Goal: Information Seeking & Learning: Find specific fact

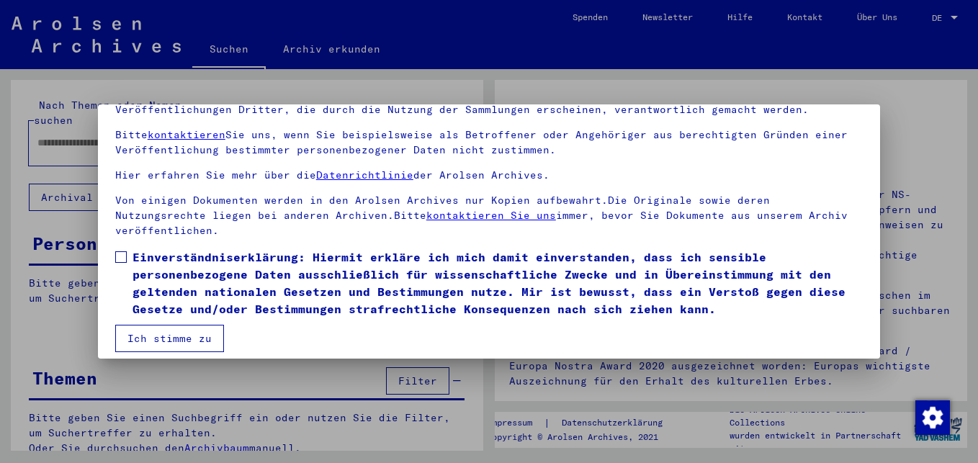
scroll to position [118, 0]
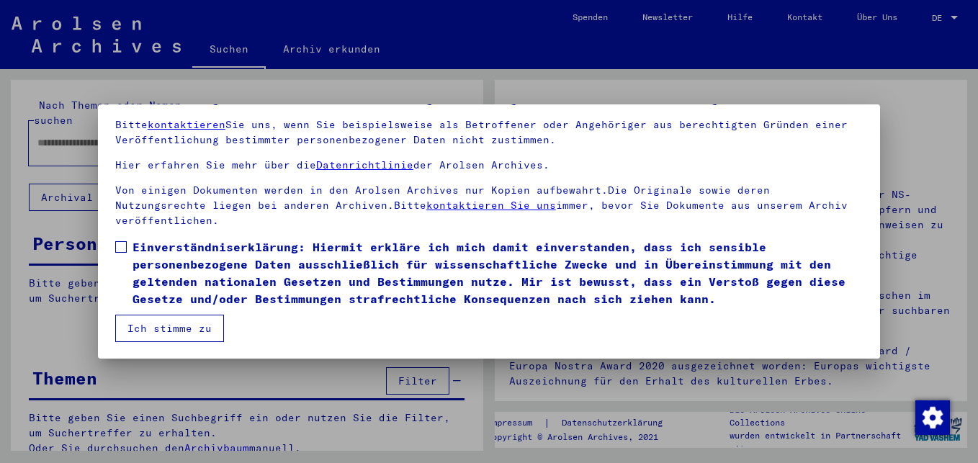
drag, startPoint x: 124, startPoint y: 247, endPoint x: 123, endPoint y: 256, distance: 8.7
click at [124, 247] on span at bounding box center [121, 247] width 12 height 12
click at [180, 330] on button "Ich stimme zu" at bounding box center [169, 328] width 109 height 27
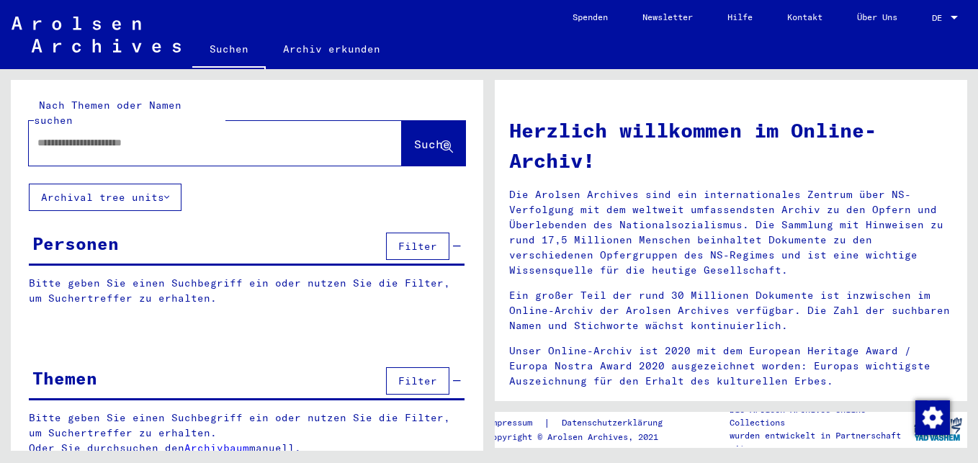
click at [45, 135] on input "text" at bounding box center [197, 142] width 321 height 15
type input "**********"
click at [414, 137] on span "Suche" at bounding box center [432, 144] width 36 height 14
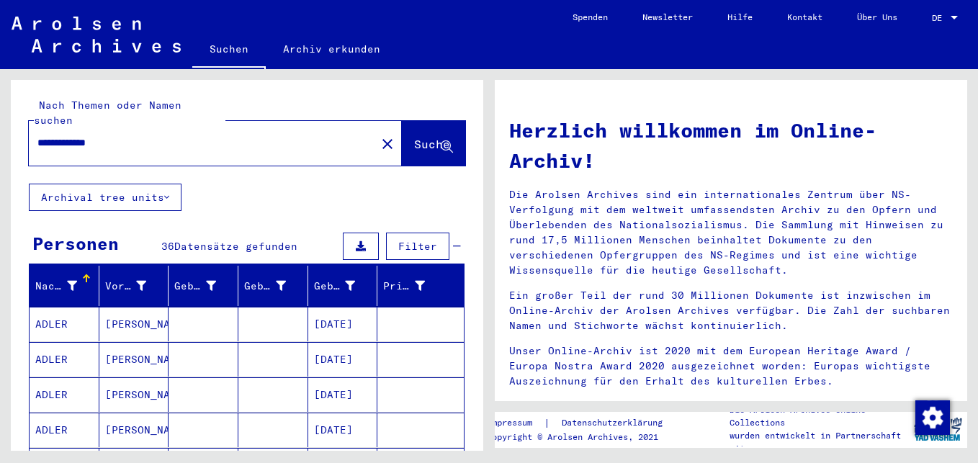
scroll to position [72, 0]
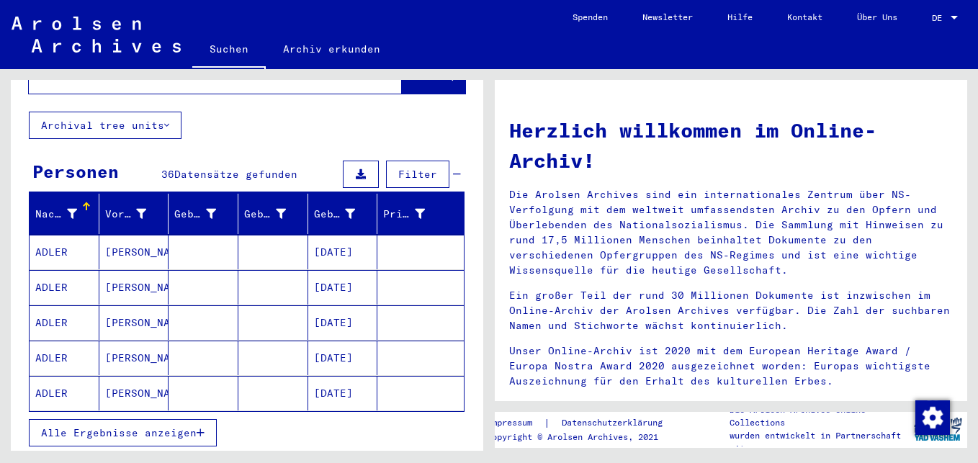
click at [176, 426] on span "Alle Ergebnisse anzeigen" at bounding box center [119, 432] width 156 height 13
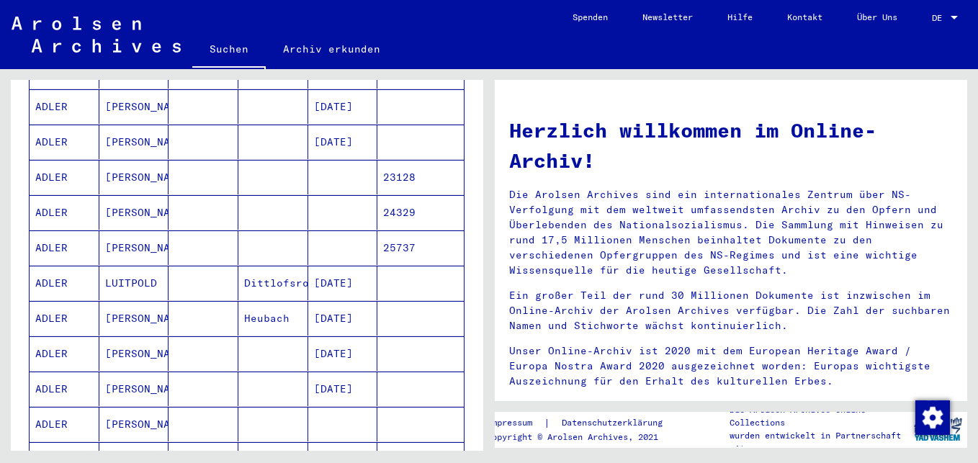
scroll to position [288, 0]
click at [135, 196] on mat-cell "[PERSON_NAME]" at bounding box center [134, 212] width 70 height 35
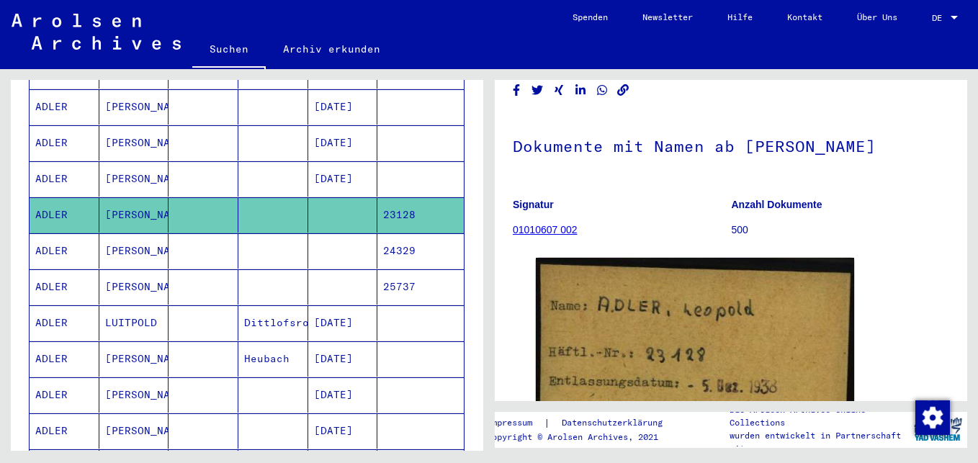
scroll to position [72, 0]
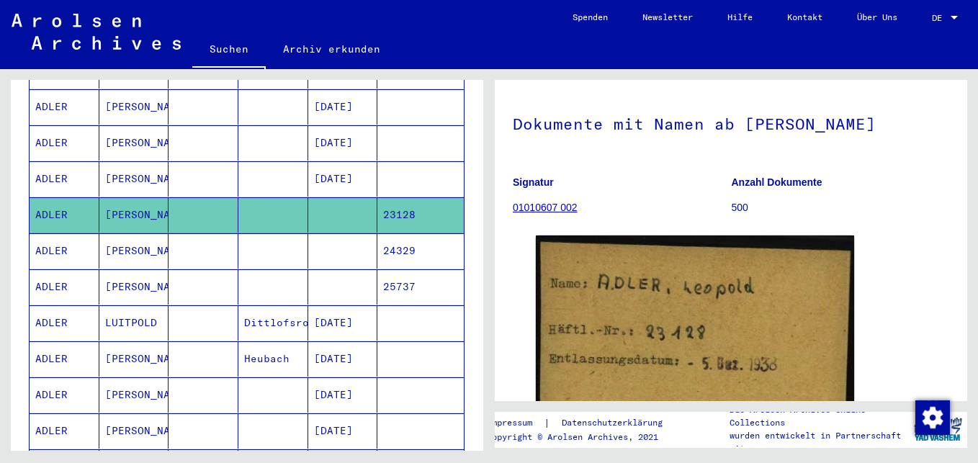
click at [402, 234] on mat-cell "24329" at bounding box center [420, 250] width 86 height 35
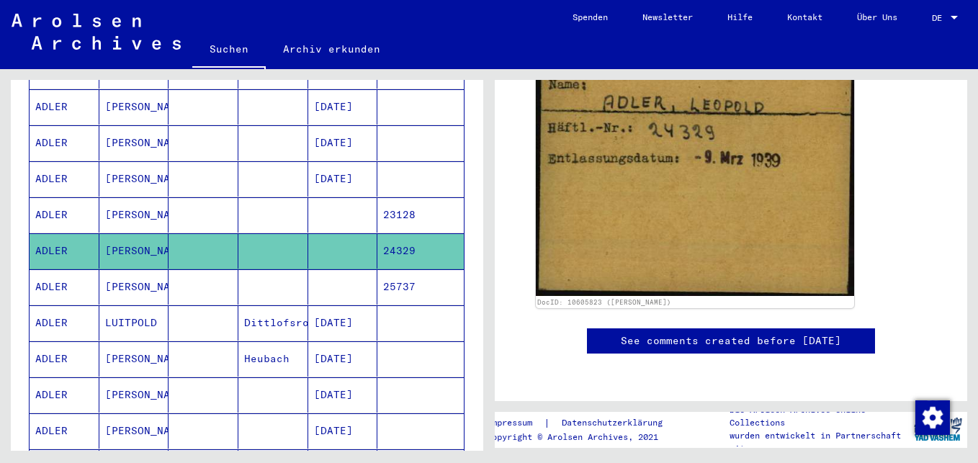
scroll to position [288, 0]
click at [404, 269] on mat-cell "25737" at bounding box center [420, 286] width 86 height 35
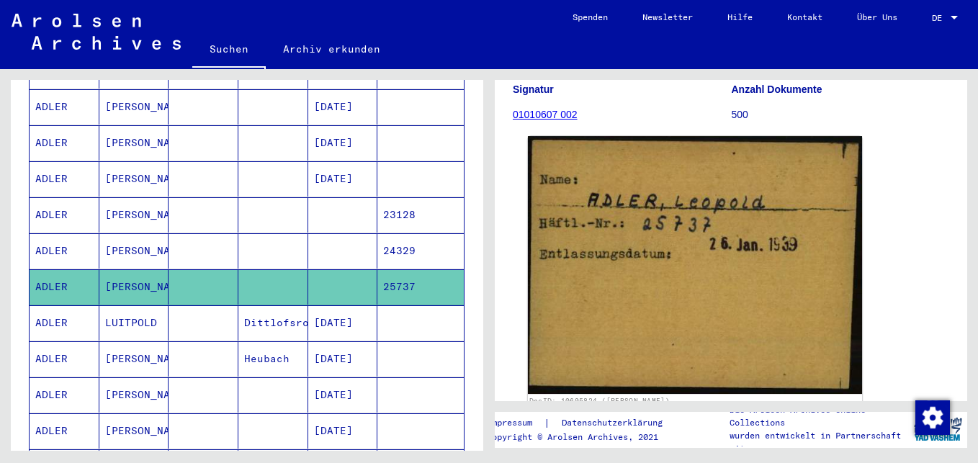
scroll to position [144, 0]
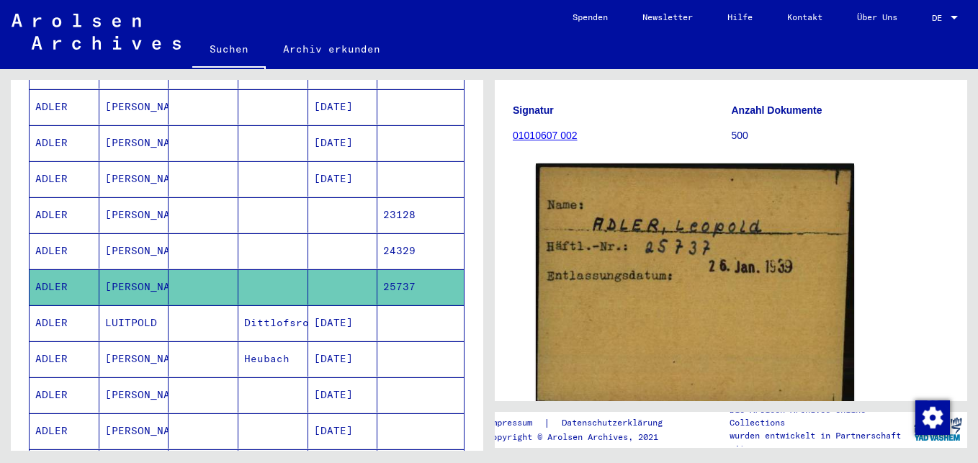
click at [397, 197] on mat-cell "23128" at bounding box center [420, 214] width 86 height 35
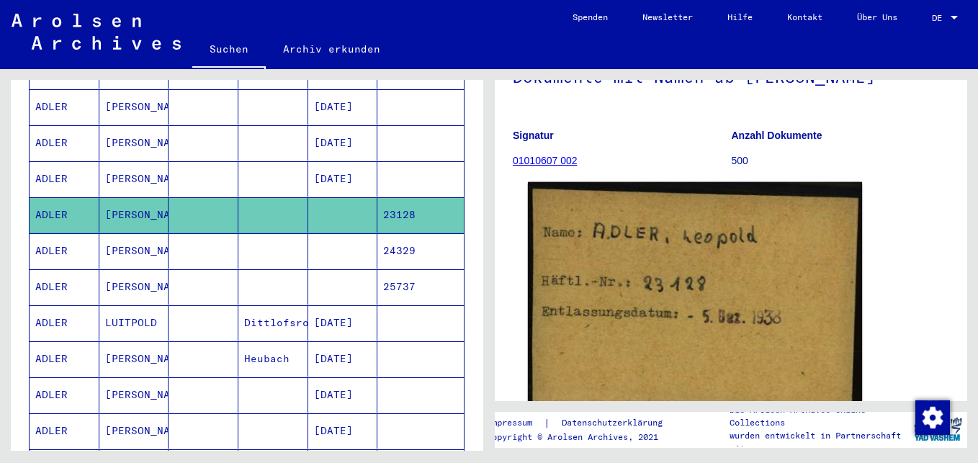
scroll to position [144, 0]
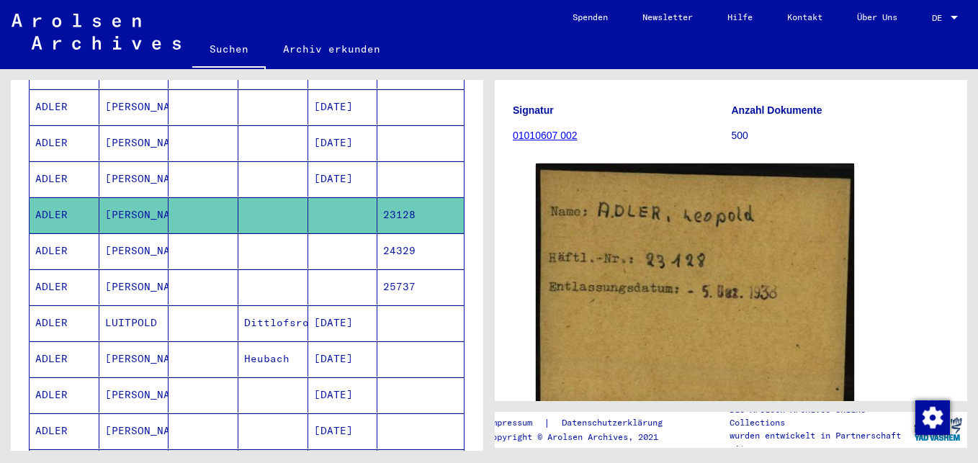
click at [545, 135] on link "01010607 002" at bounding box center [545, 136] width 65 height 12
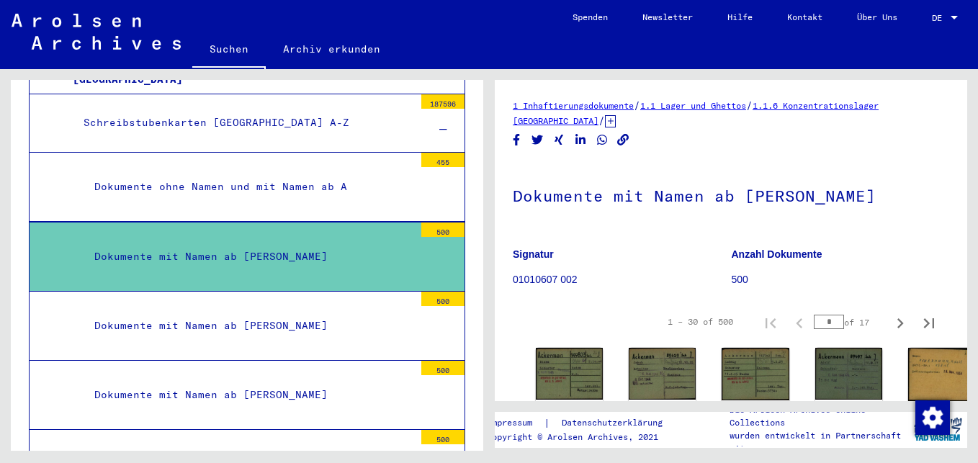
scroll to position [144, 0]
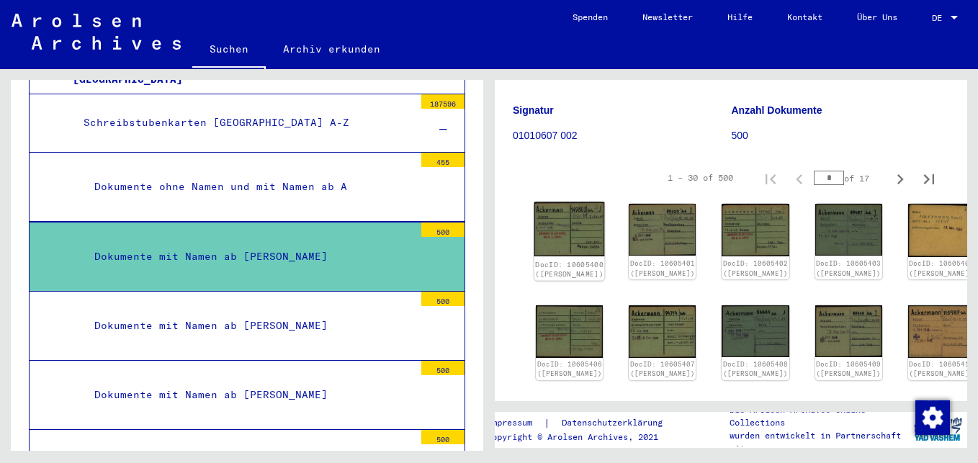
click at [553, 225] on img at bounding box center [569, 229] width 71 height 55
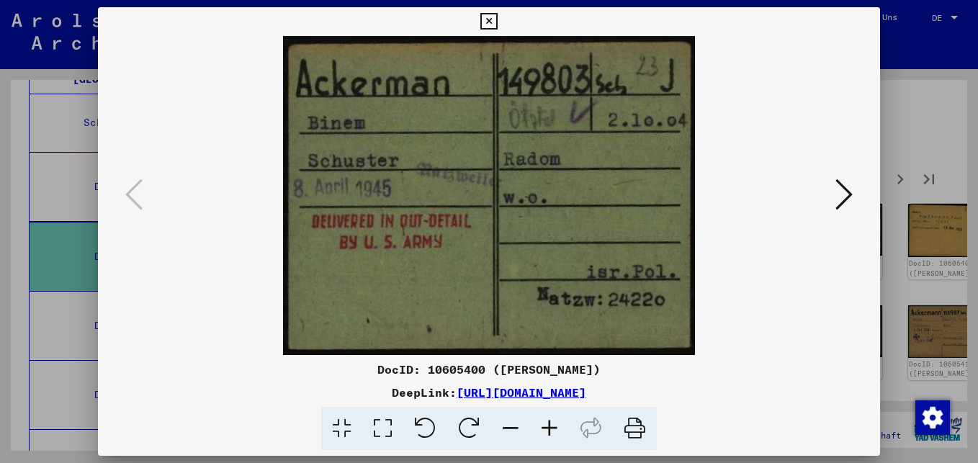
click at [486, 19] on icon at bounding box center [488, 21] width 17 height 17
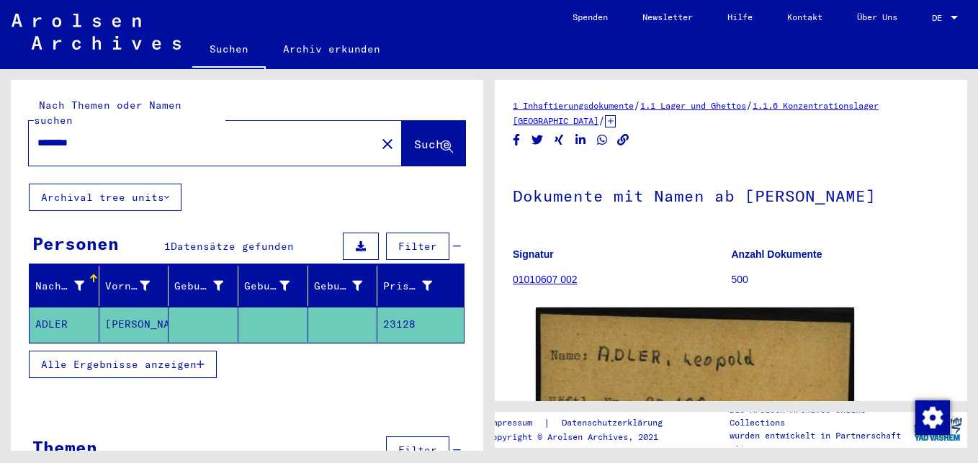
click at [98, 135] on input "********" at bounding box center [202, 142] width 330 height 15
type input "*"
type input "**********"
click at [422, 137] on span "Suche" at bounding box center [432, 144] width 36 height 14
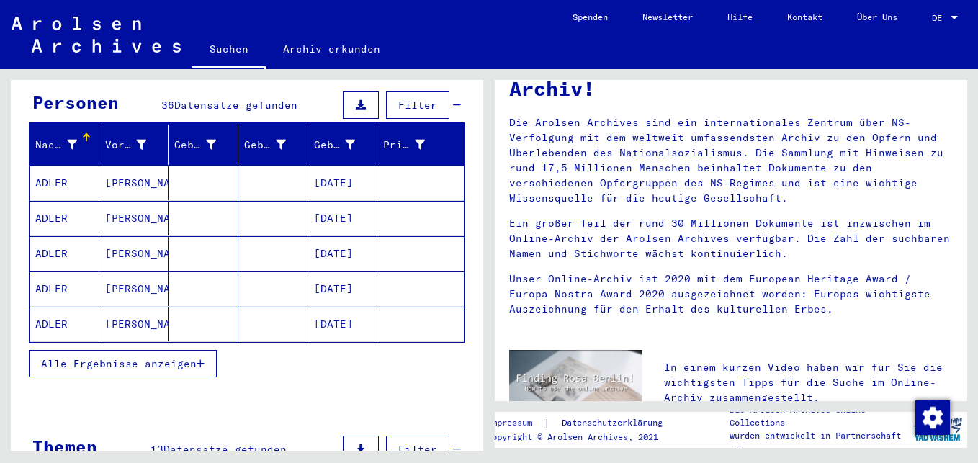
scroll to position [144, 0]
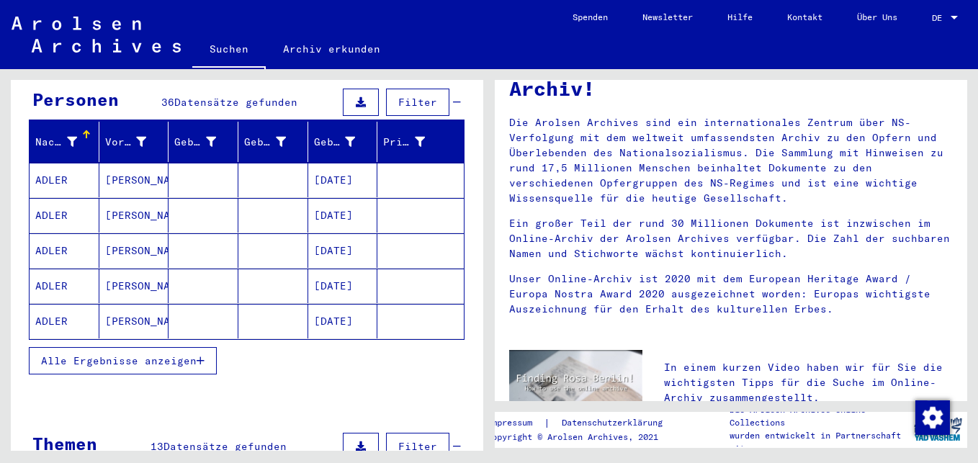
click at [177, 354] on span "Alle Ergebnisse anzeigen" at bounding box center [119, 360] width 156 height 13
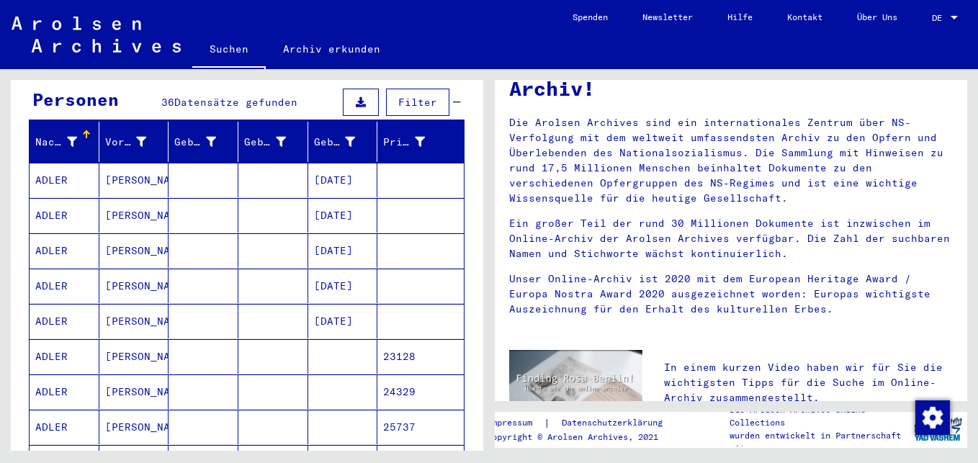
click at [342, 236] on mat-cell "[DATE]" at bounding box center [343, 250] width 70 height 35
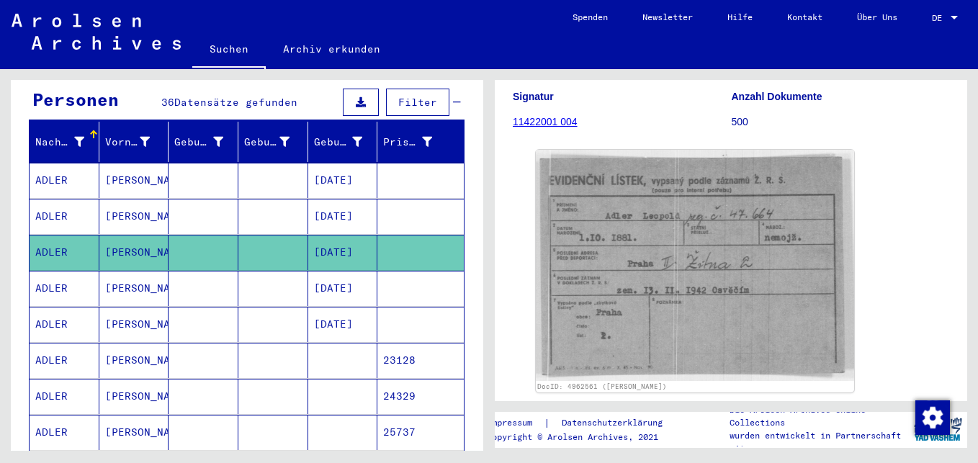
scroll to position [144, 0]
click at [334, 199] on mat-cell "[DATE]" at bounding box center [343, 216] width 70 height 35
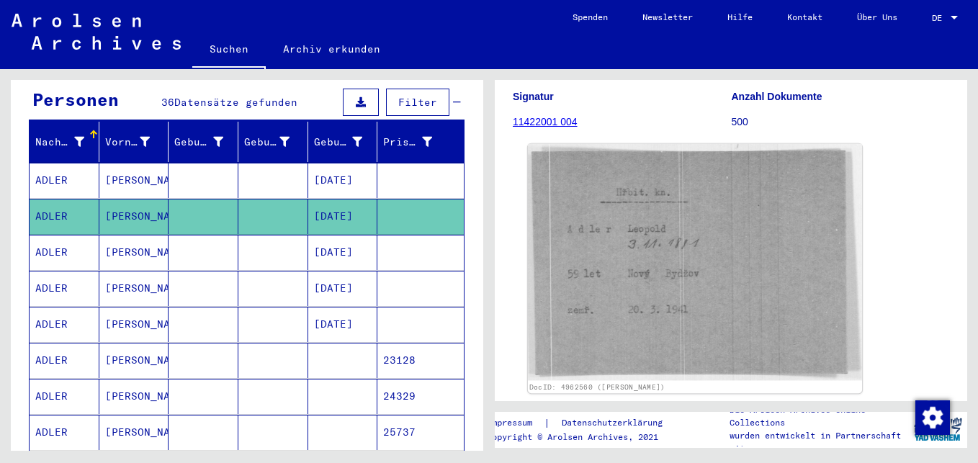
scroll to position [144, 0]
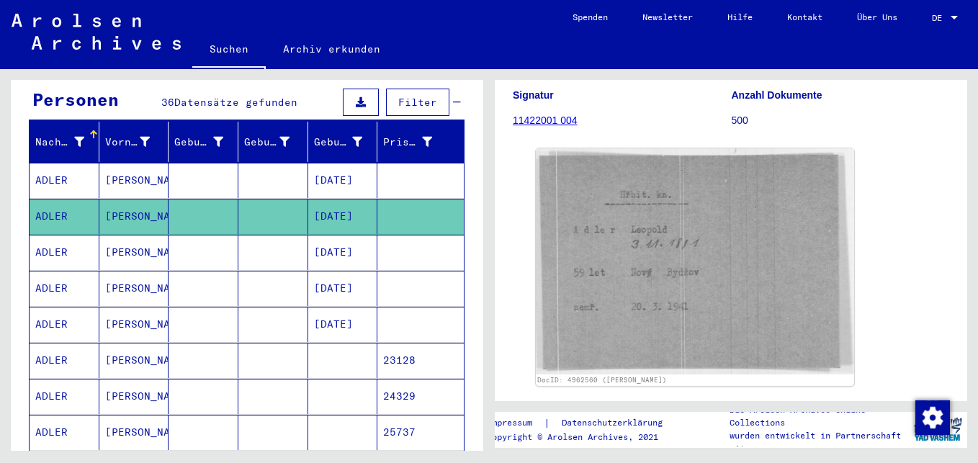
click at [127, 346] on mat-cell "[PERSON_NAME]" at bounding box center [134, 360] width 70 height 35
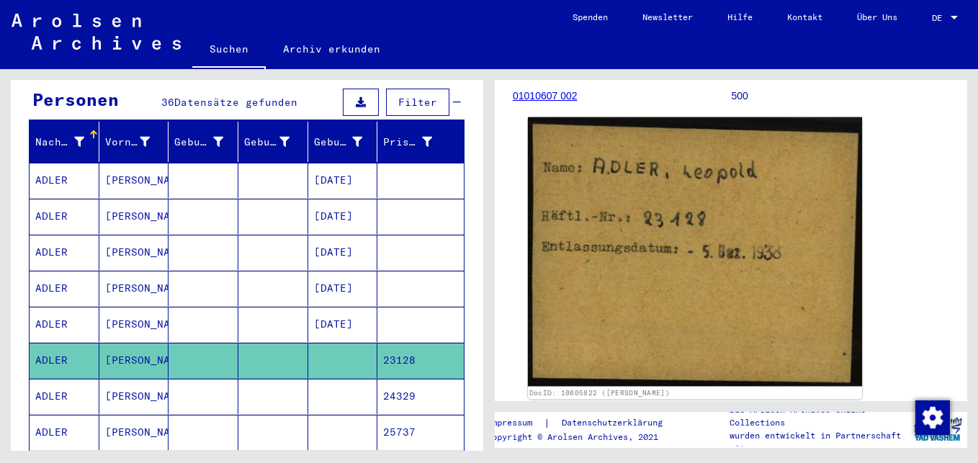
scroll to position [216, 0]
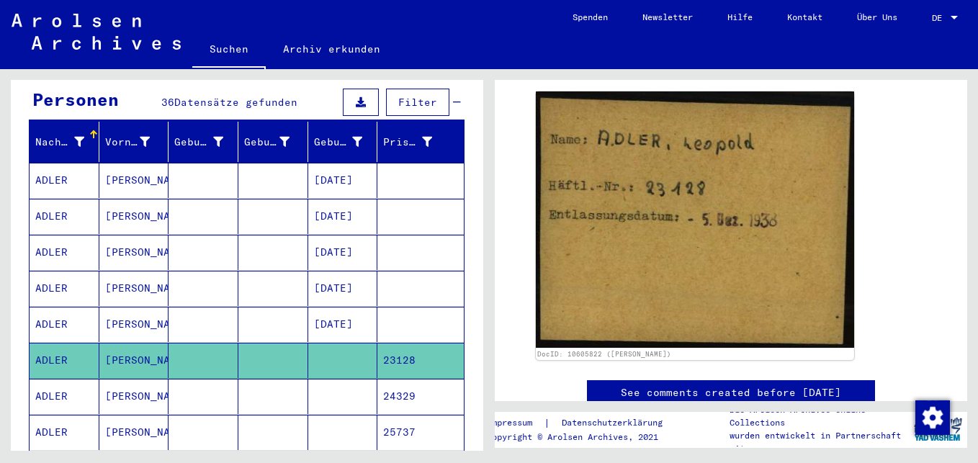
click at [338, 379] on mat-cell at bounding box center [343, 396] width 70 height 35
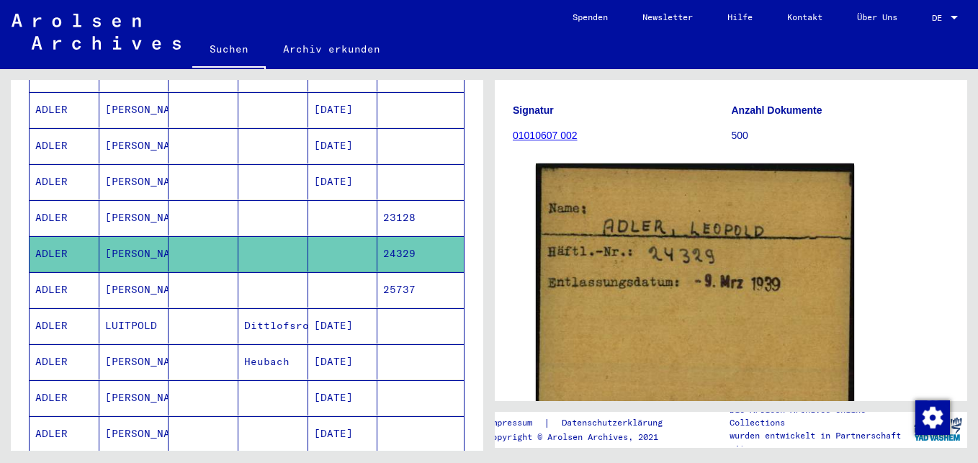
scroll to position [288, 0]
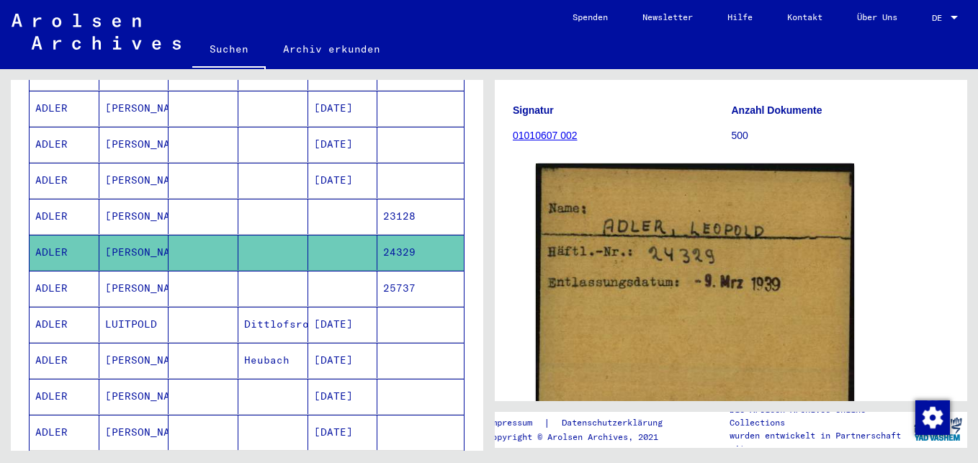
click at [340, 271] on mat-cell at bounding box center [343, 288] width 70 height 35
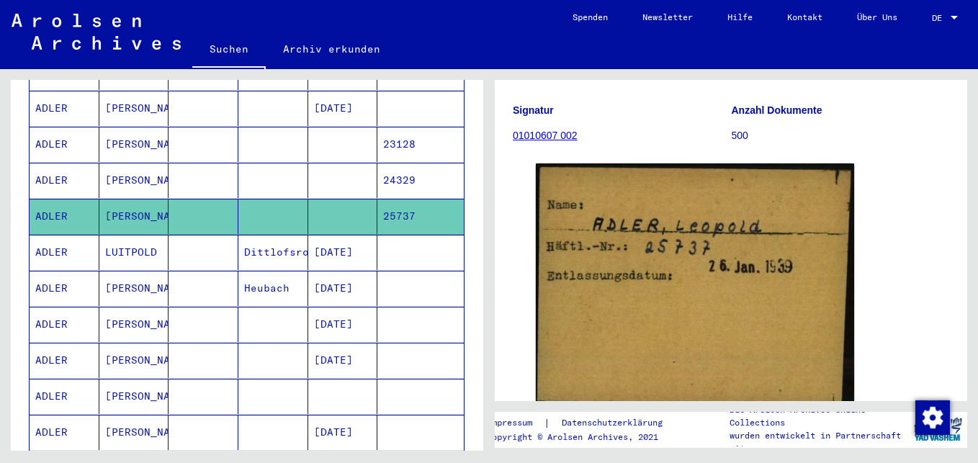
scroll to position [288, 0]
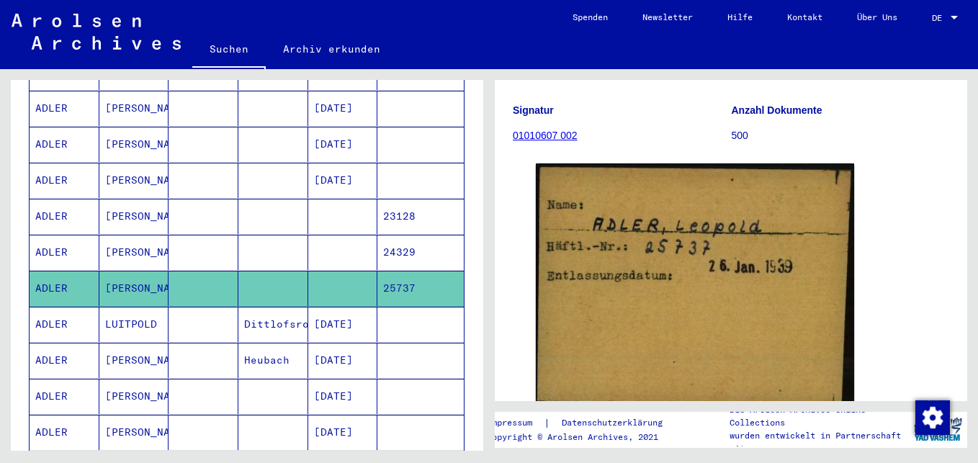
click at [277, 199] on mat-cell at bounding box center [273, 216] width 70 height 35
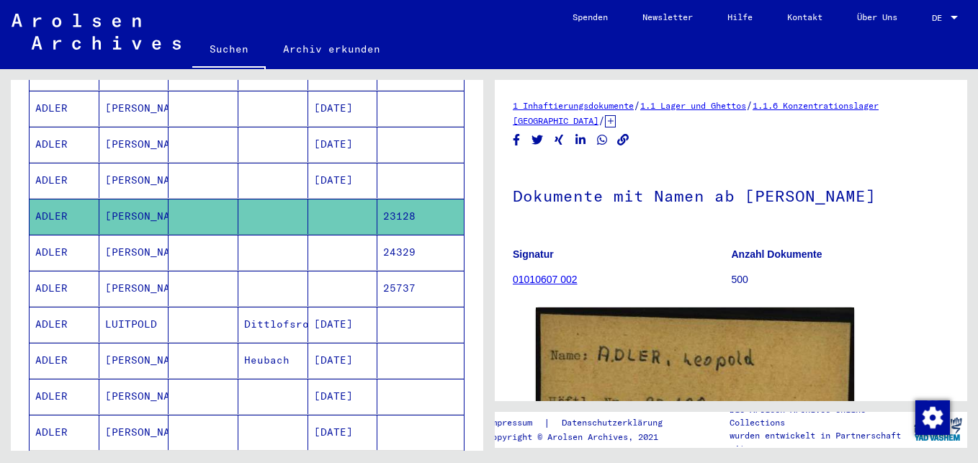
scroll to position [340, 0]
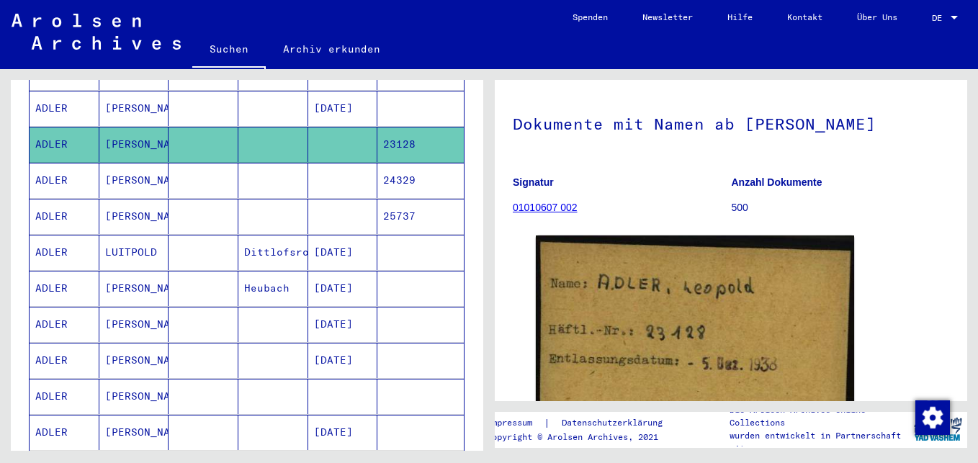
click at [256, 168] on mat-cell at bounding box center [273, 180] width 70 height 35
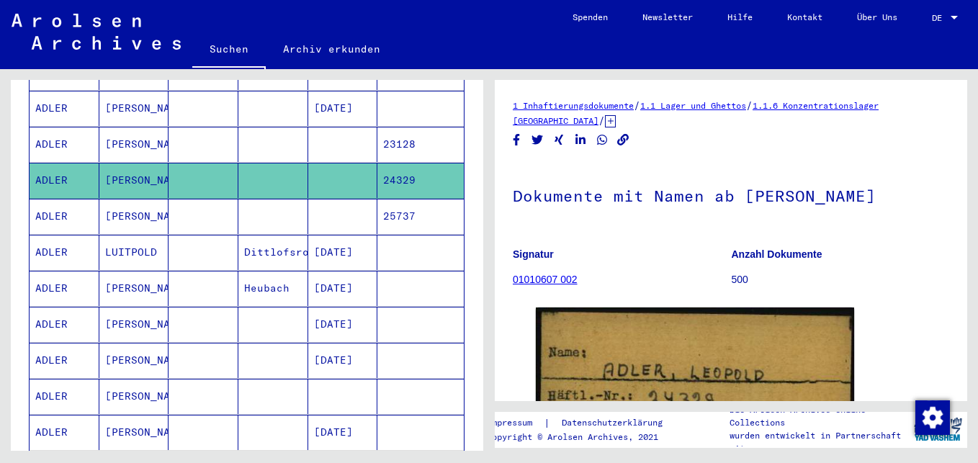
click at [279, 206] on mat-cell at bounding box center [273, 216] width 70 height 35
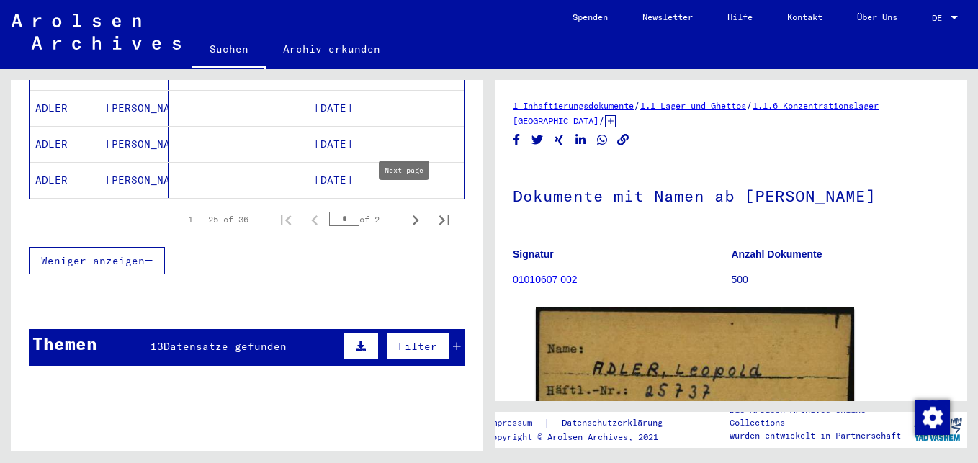
click at [405, 210] on icon "Next page" at bounding box center [415, 220] width 20 height 20
type input "*"
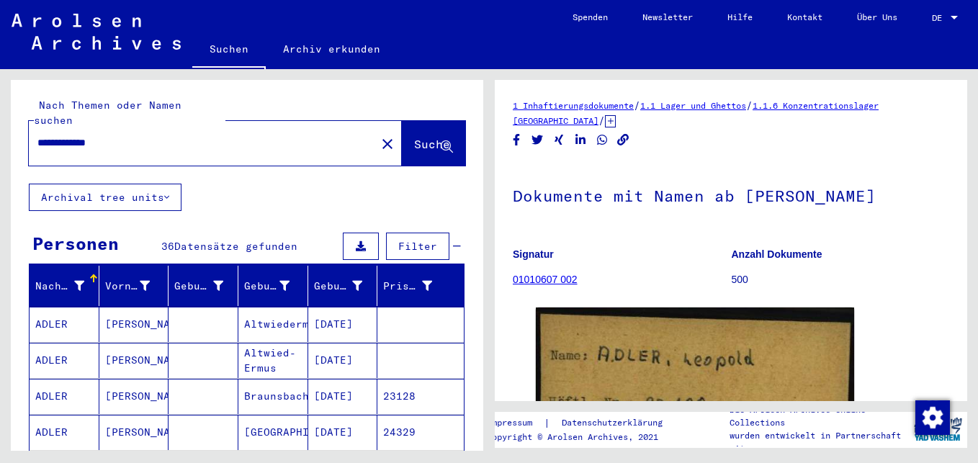
click at [115, 135] on input "**********" at bounding box center [202, 142] width 330 height 15
type input "*"
click at [414, 137] on span "Suche" at bounding box center [432, 144] width 36 height 14
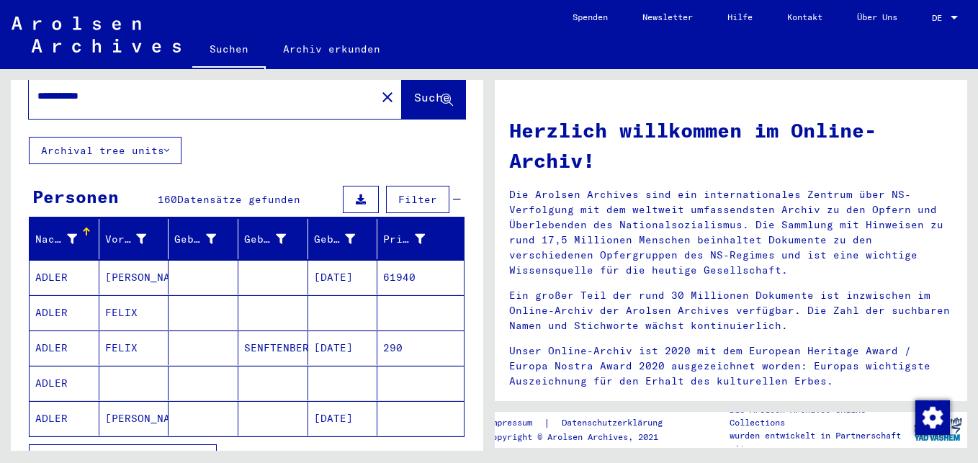
scroll to position [72, 0]
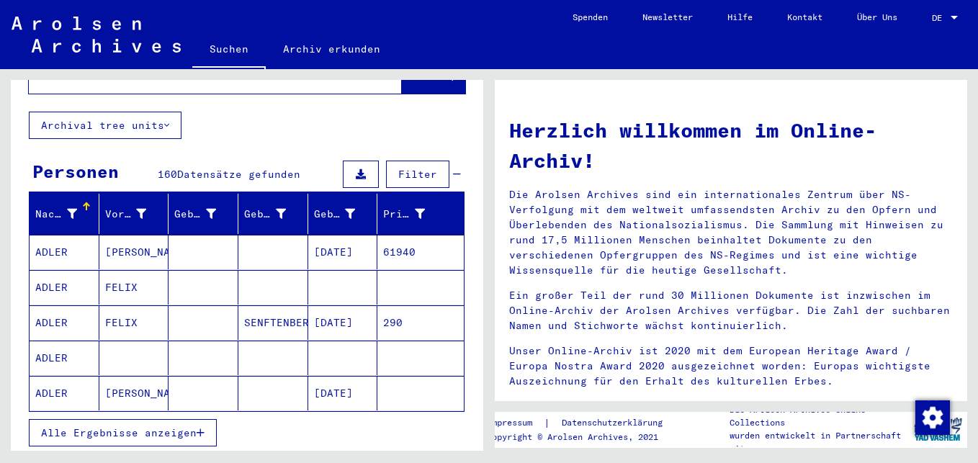
click at [135, 274] on mat-cell "FELIX" at bounding box center [134, 287] width 70 height 35
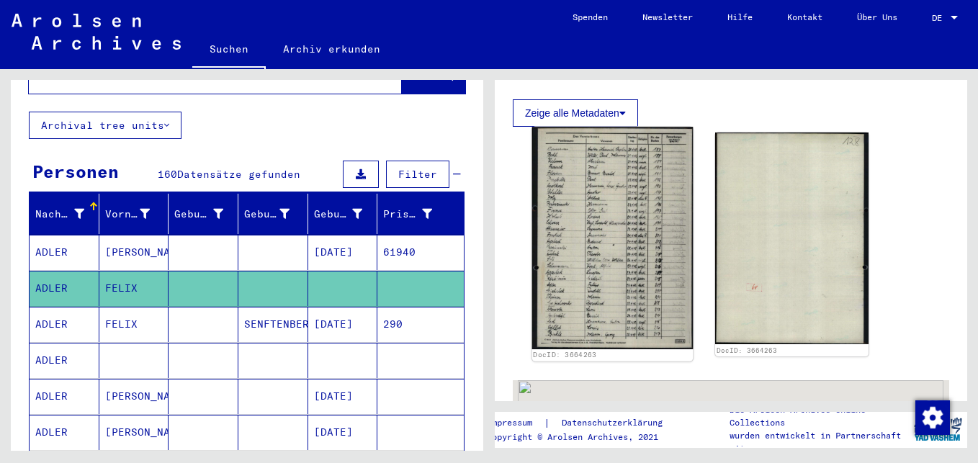
scroll to position [432, 0]
click at [601, 230] on img at bounding box center [612, 237] width 161 height 222
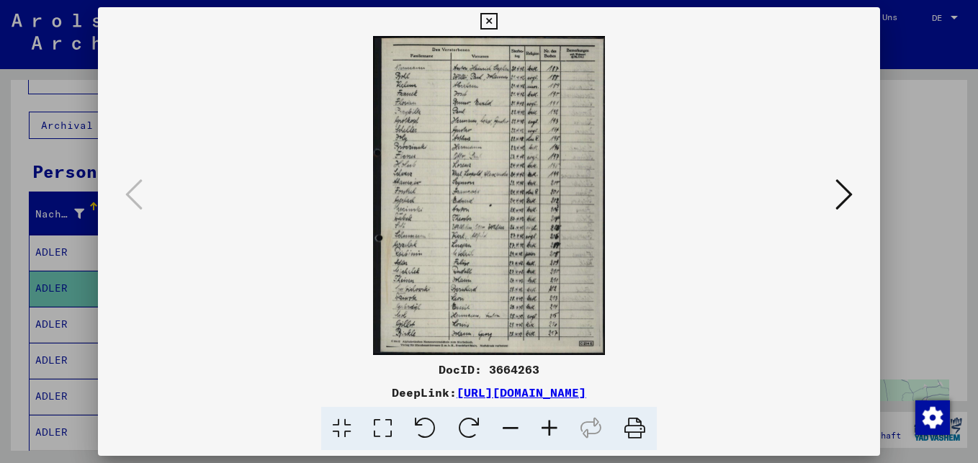
click at [549, 421] on icon at bounding box center [549, 429] width 39 height 44
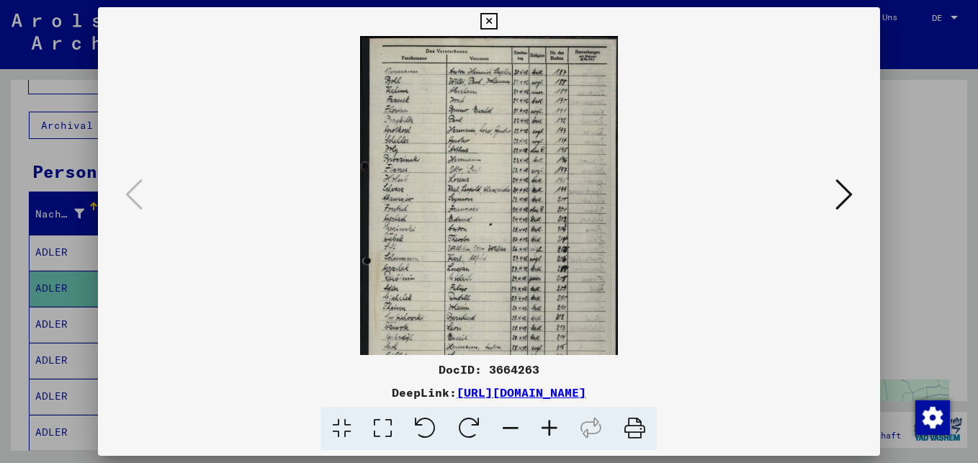
click at [549, 421] on icon at bounding box center [549, 429] width 39 height 44
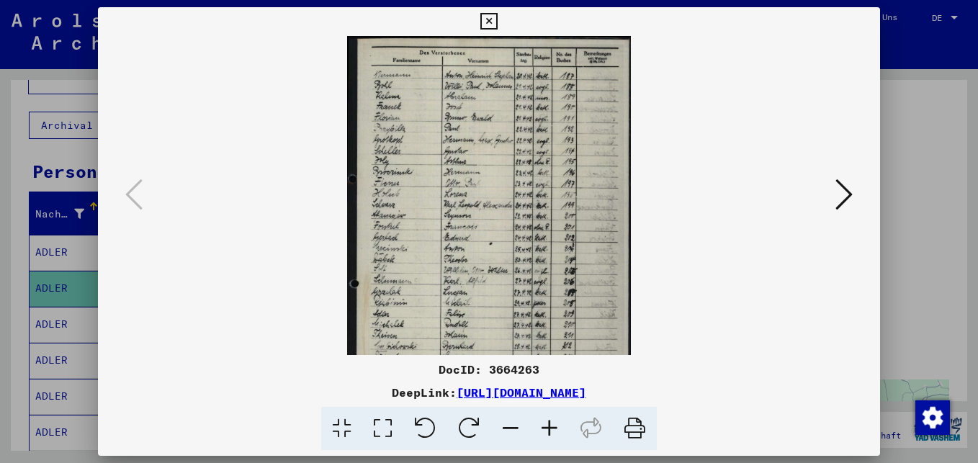
click at [549, 421] on icon at bounding box center [549, 429] width 39 height 44
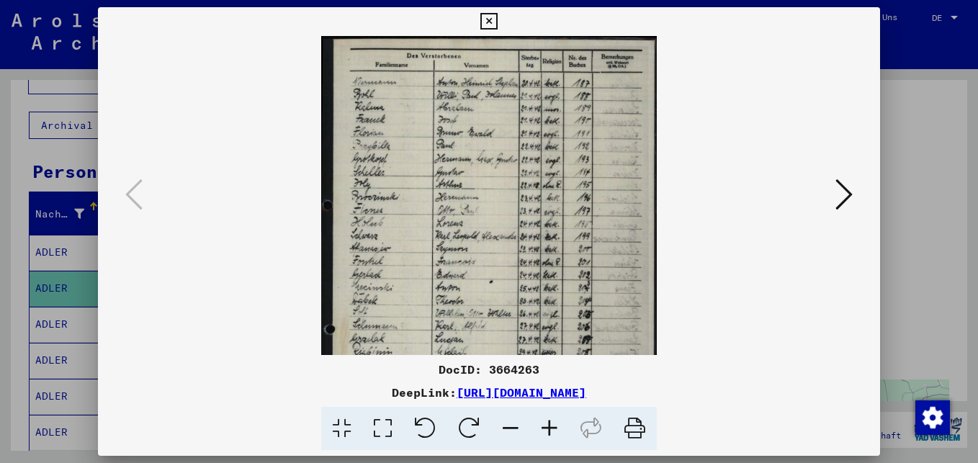
click at [549, 421] on icon at bounding box center [549, 429] width 39 height 44
click at [550, 421] on icon at bounding box center [549, 429] width 39 height 44
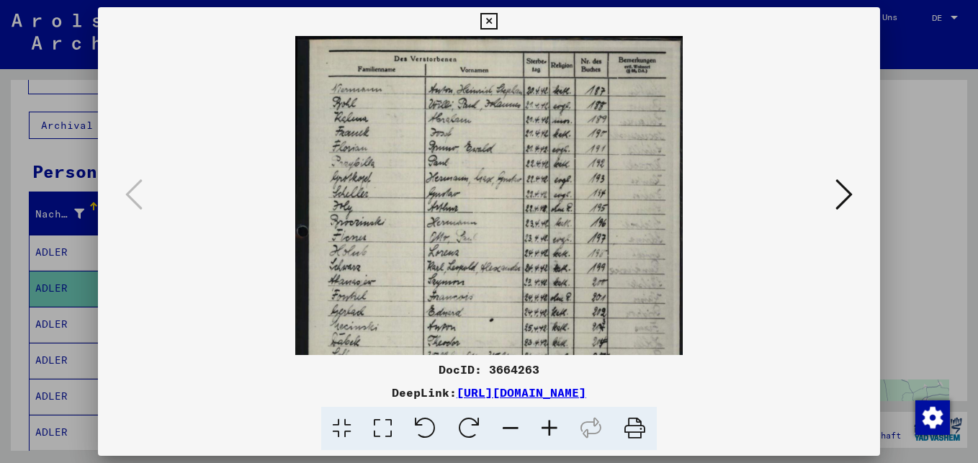
click at [550, 421] on icon at bounding box center [549, 429] width 39 height 44
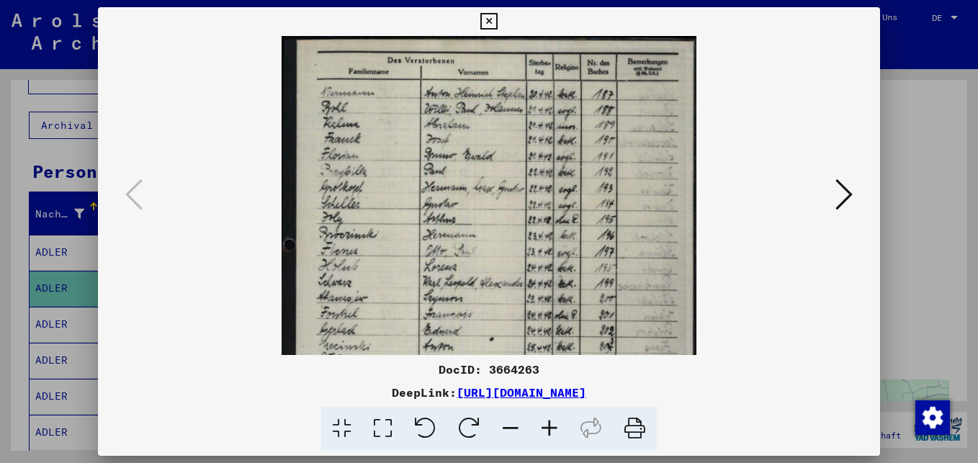
click at [551, 421] on icon at bounding box center [549, 429] width 39 height 44
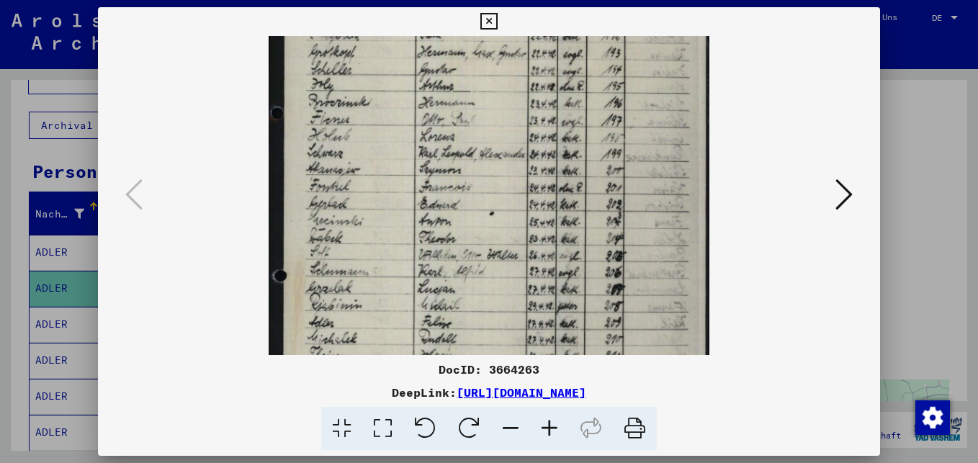
drag, startPoint x: 415, startPoint y: 274, endPoint x: 483, endPoint y: 130, distance: 159.8
click at [483, 130] on img at bounding box center [489, 194] width 440 height 607
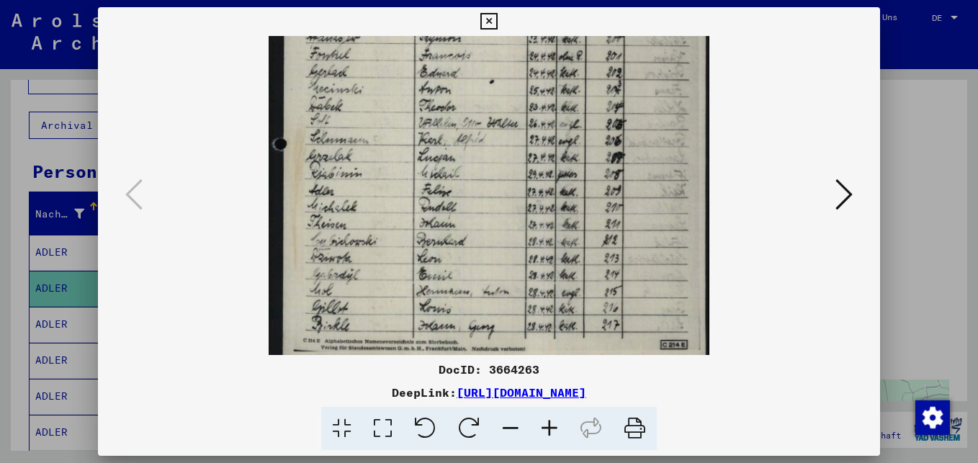
scroll to position [274, 0]
drag, startPoint x: 448, startPoint y: 296, endPoint x: 490, endPoint y: 161, distance: 141.0
click at [490, 161] on img at bounding box center [489, 65] width 440 height 607
click at [483, 20] on icon at bounding box center [488, 21] width 17 height 17
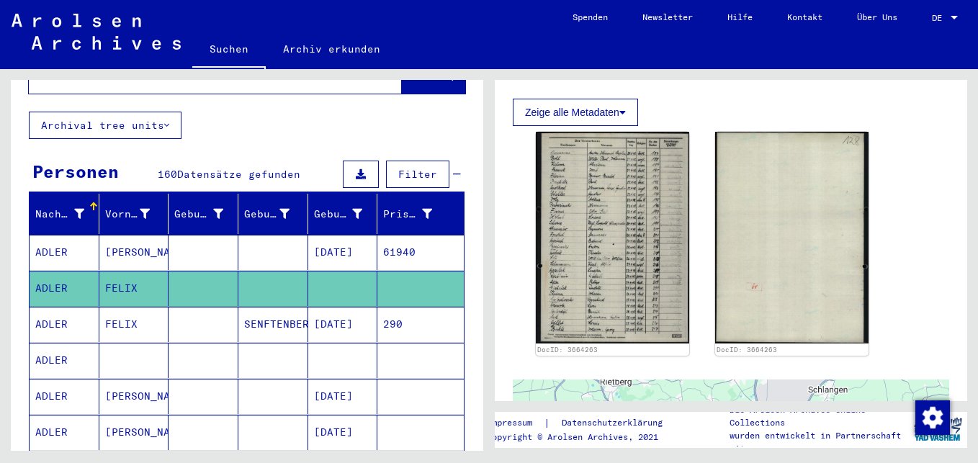
click at [268, 308] on mat-cell "SENFTENBERG" at bounding box center [273, 324] width 70 height 35
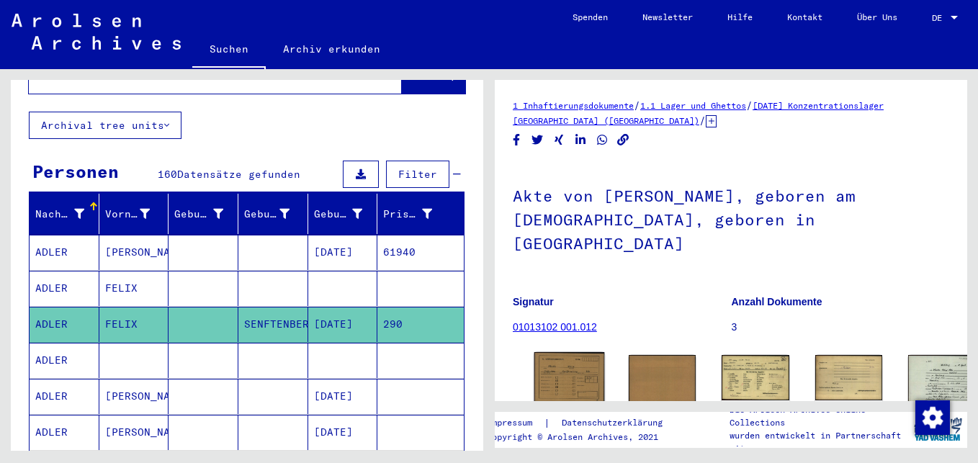
click at [552, 352] on img at bounding box center [569, 377] width 71 height 51
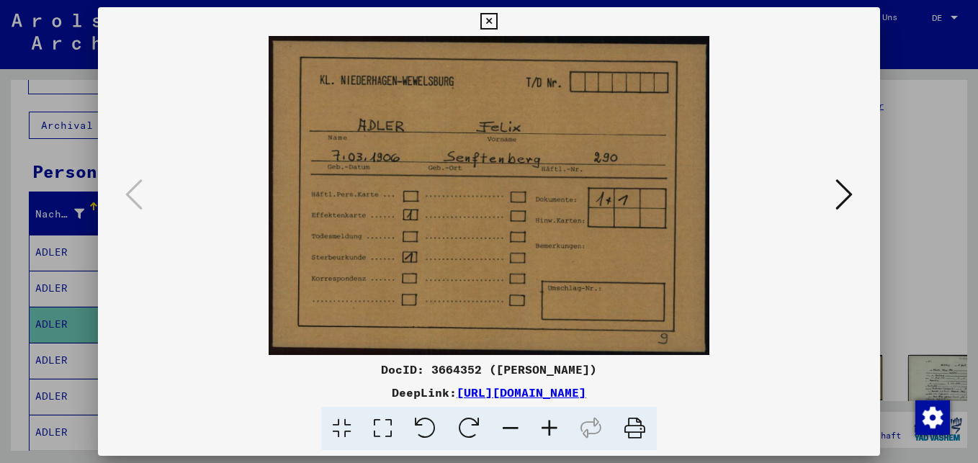
click at [843, 194] on icon at bounding box center [843, 194] width 17 height 35
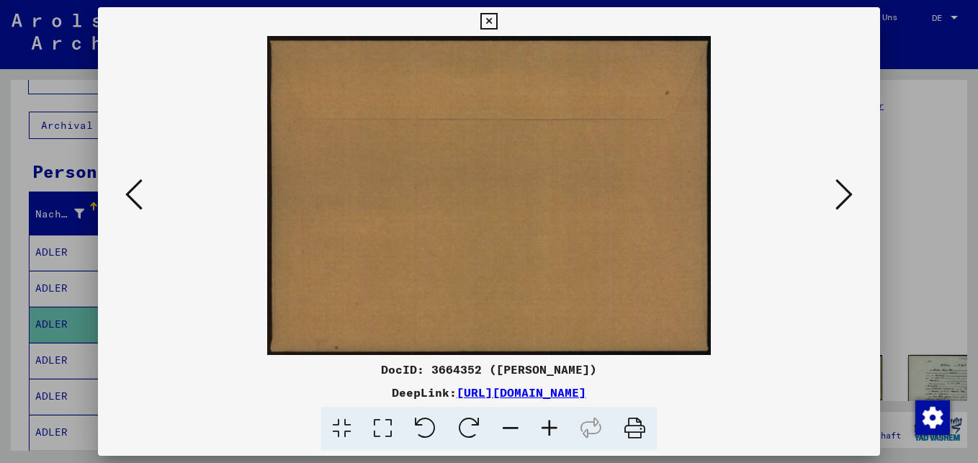
click at [846, 193] on icon at bounding box center [843, 194] width 17 height 35
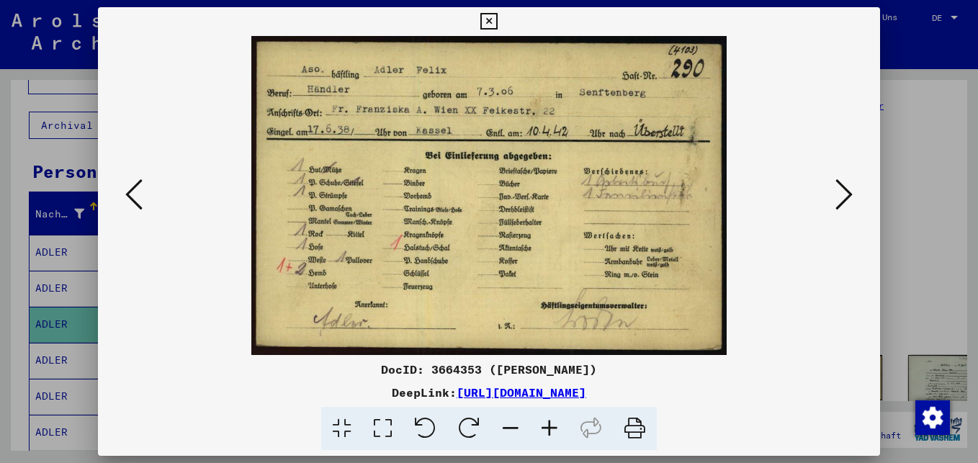
click at [846, 193] on icon at bounding box center [843, 194] width 17 height 35
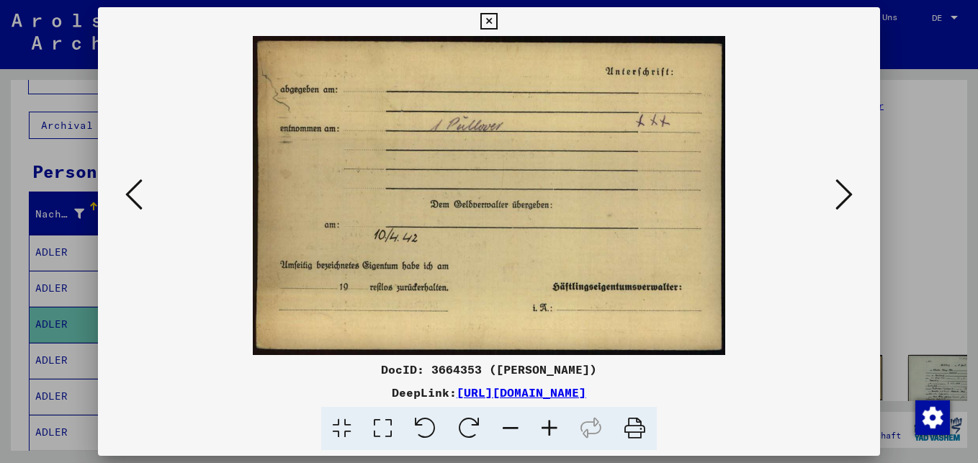
click at [846, 193] on icon at bounding box center [843, 194] width 17 height 35
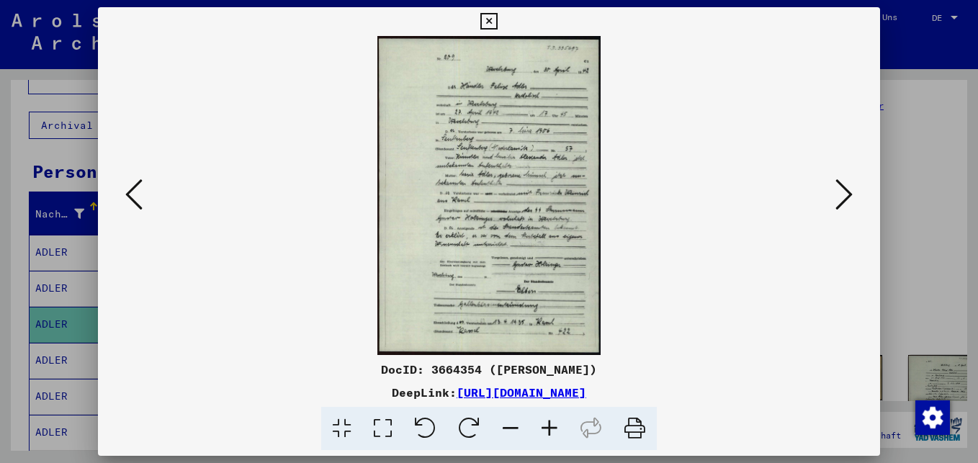
click at [547, 426] on icon at bounding box center [549, 429] width 39 height 44
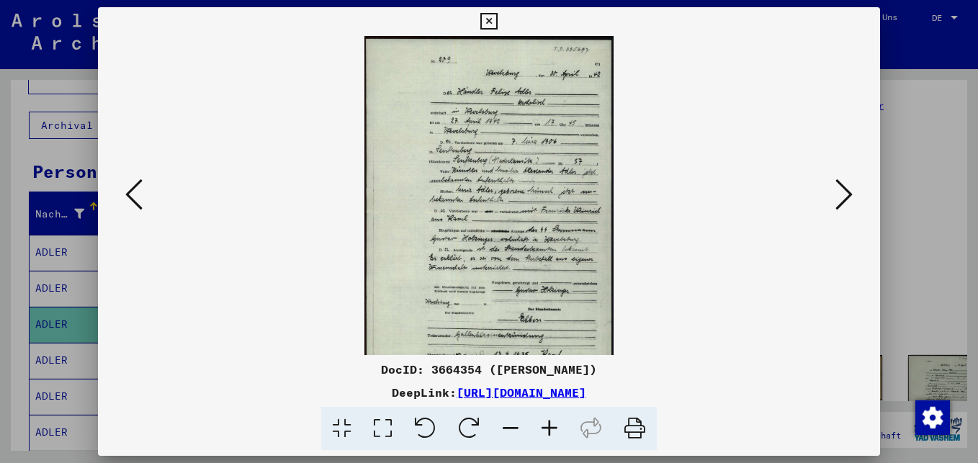
click at [547, 426] on icon at bounding box center [549, 429] width 39 height 44
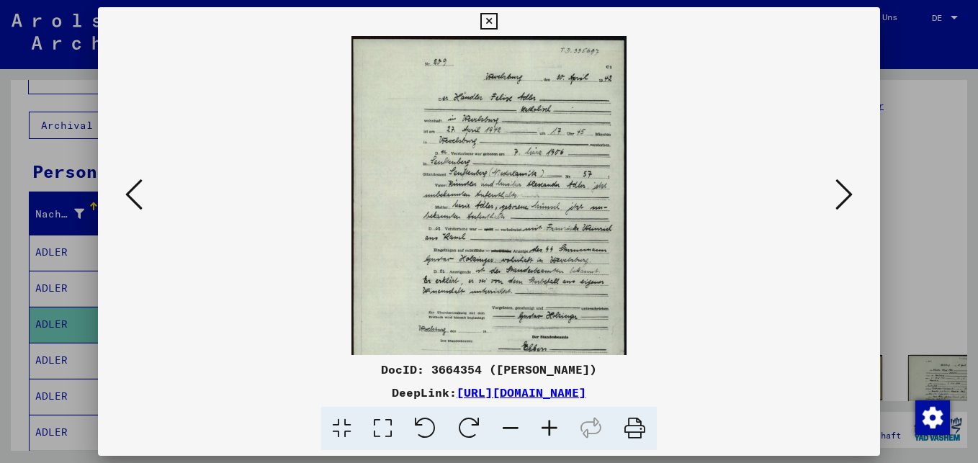
click at [547, 426] on icon at bounding box center [549, 429] width 39 height 44
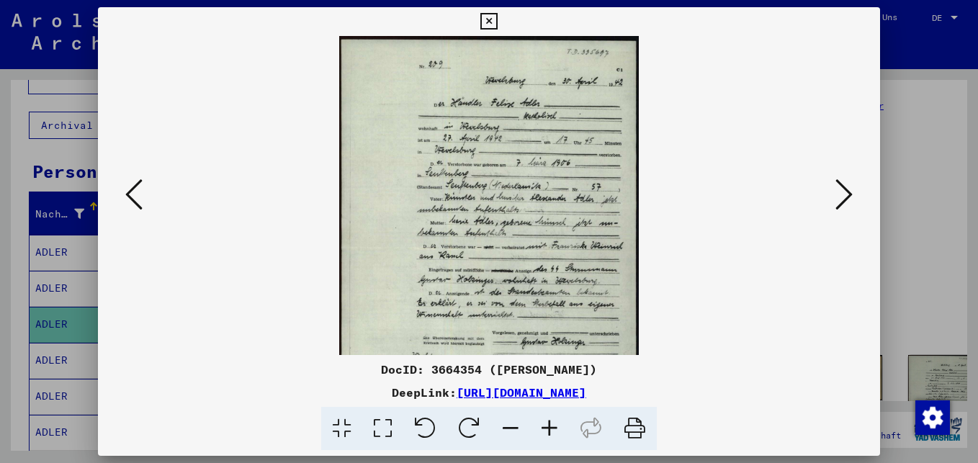
click at [547, 426] on icon at bounding box center [549, 429] width 39 height 44
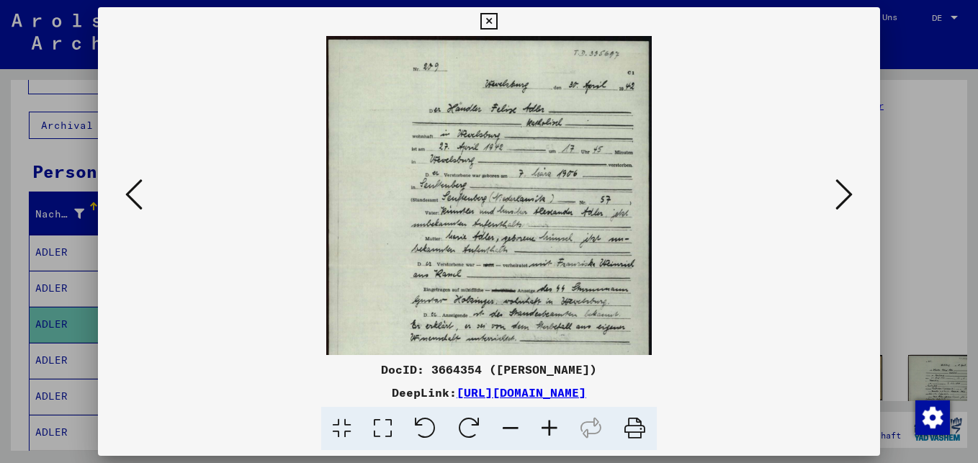
click at [547, 426] on icon at bounding box center [549, 429] width 39 height 44
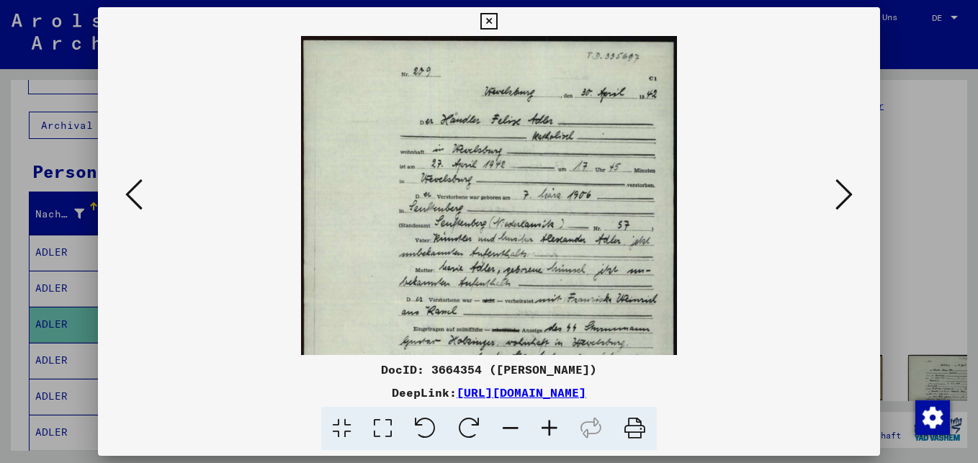
click at [547, 426] on icon at bounding box center [549, 429] width 39 height 44
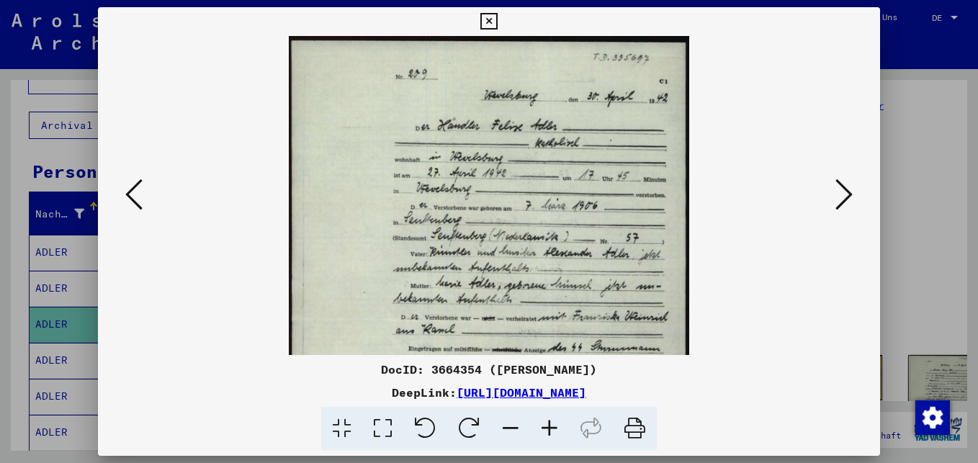
click at [547, 426] on icon at bounding box center [549, 429] width 39 height 44
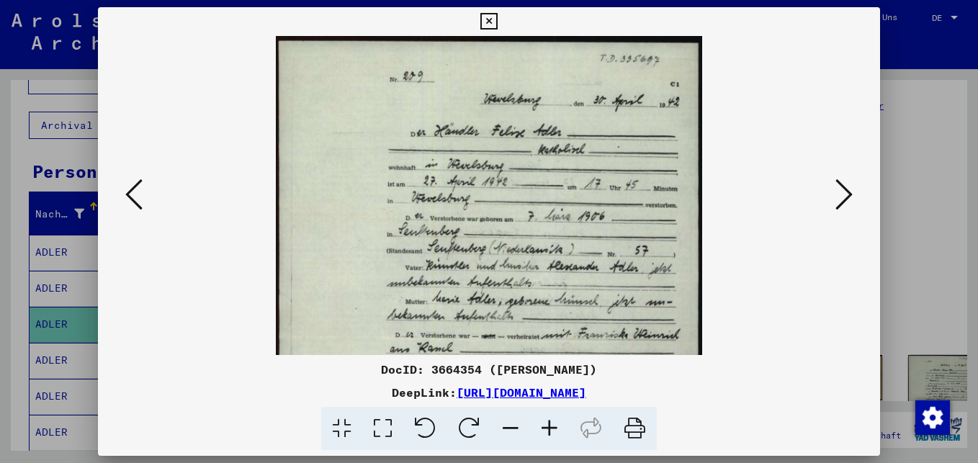
click at [547, 426] on icon at bounding box center [549, 429] width 39 height 44
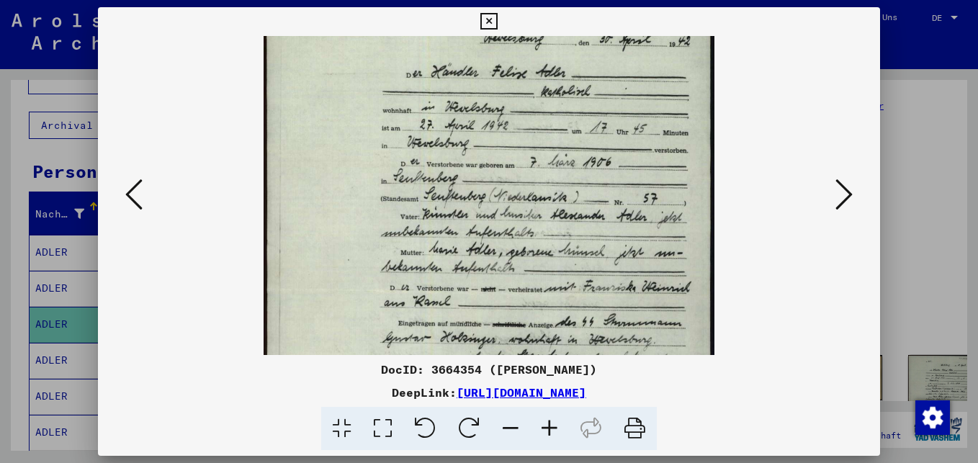
scroll to position [73, 0]
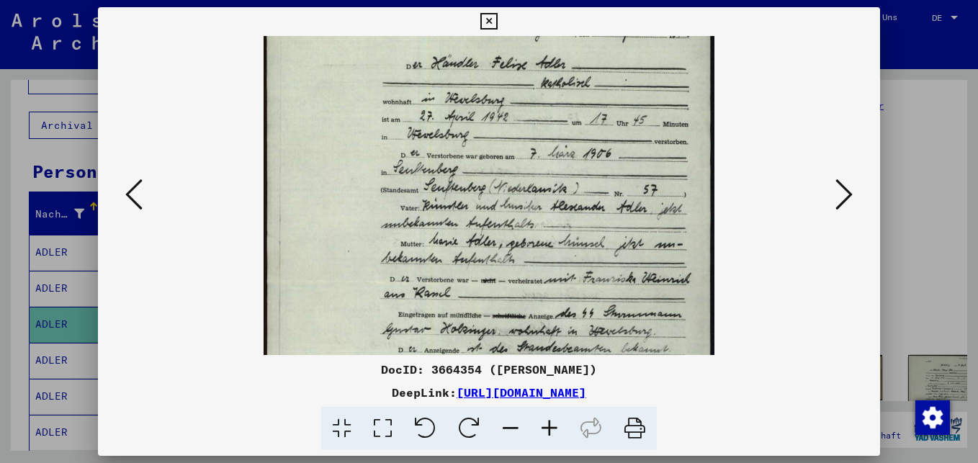
drag, startPoint x: 585, startPoint y: 284, endPoint x: 570, endPoint y: 210, distance: 75.0
click at [570, 210] on img at bounding box center [489, 284] width 451 height 643
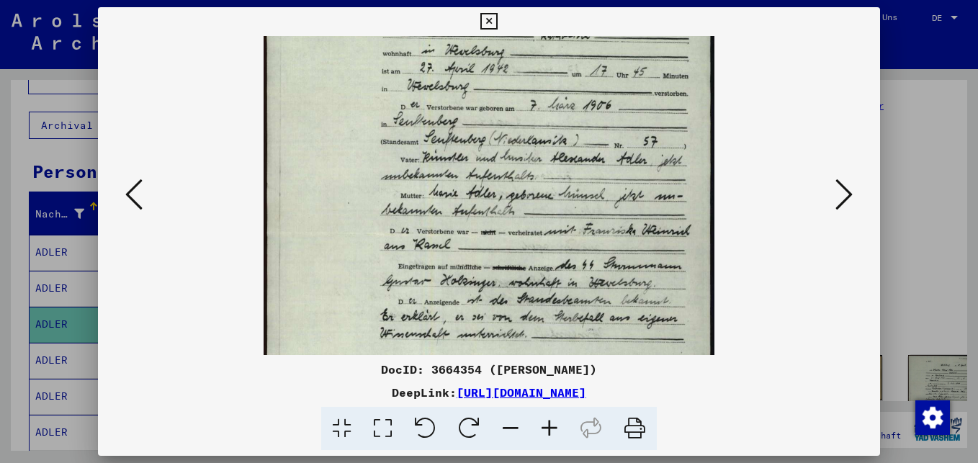
scroll to position [125, 0]
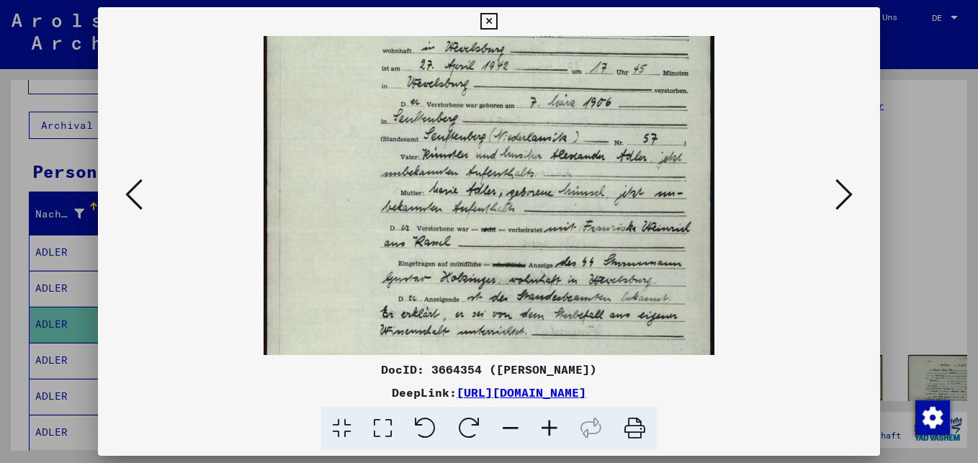
drag, startPoint x: 591, startPoint y: 253, endPoint x: 588, endPoint y: 202, distance: 51.2
click at [588, 202] on img at bounding box center [489, 232] width 451 height 643
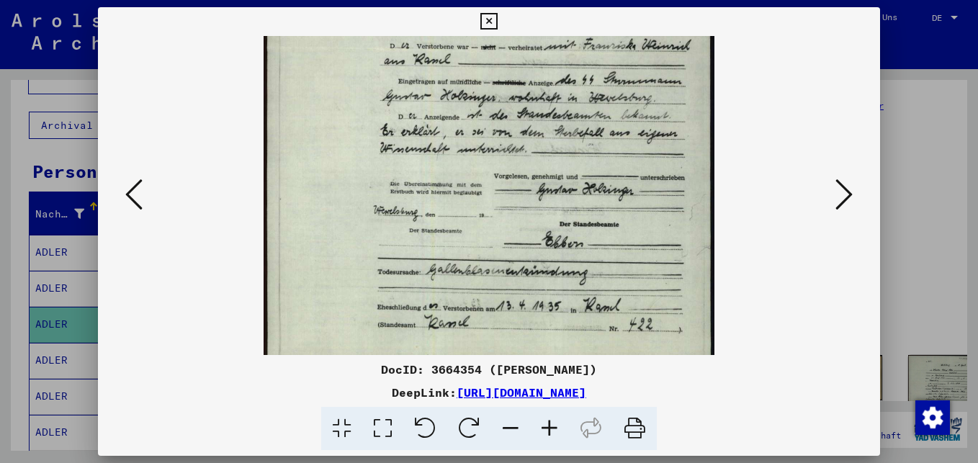
drag, startPoint x: 586, startPoint y: 235, endPoint x: 583, endPoint y: 96, distance: 139.7
click at [588, 53] on img at bounding box center [489, 50] width 451 height 643
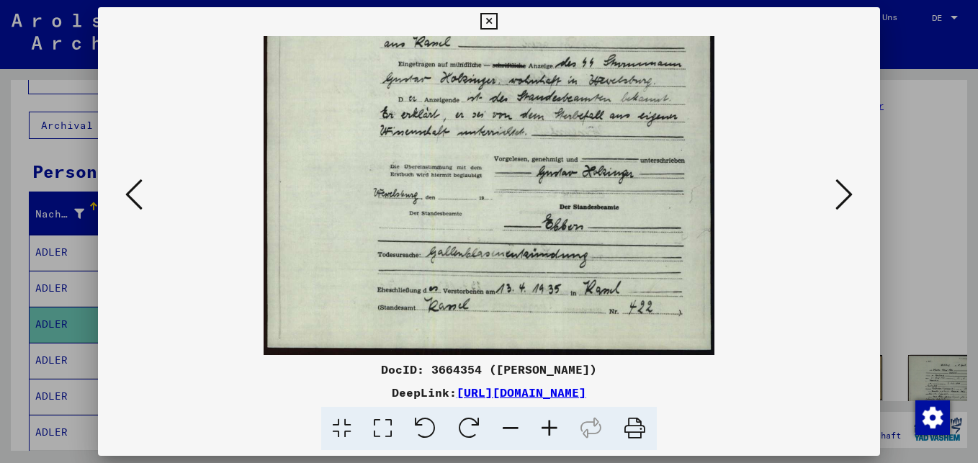
drag, startPoint x: 575, startPoint y: 164, endPoint x: 579, endPoint y: 125, distance: 39.0
click at [579, 125] on img at bounding box center [489, 33] width 451 height 643
click at [844, 195] on icon at bounding box center [843, 194] width 17 height 35
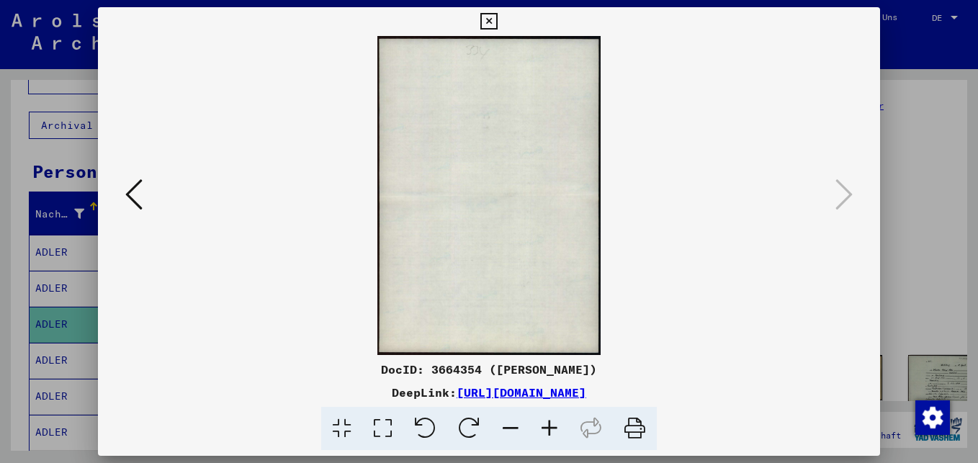
click at [490, 19] on icon at bounding box center [488, 21] width 17 height 17
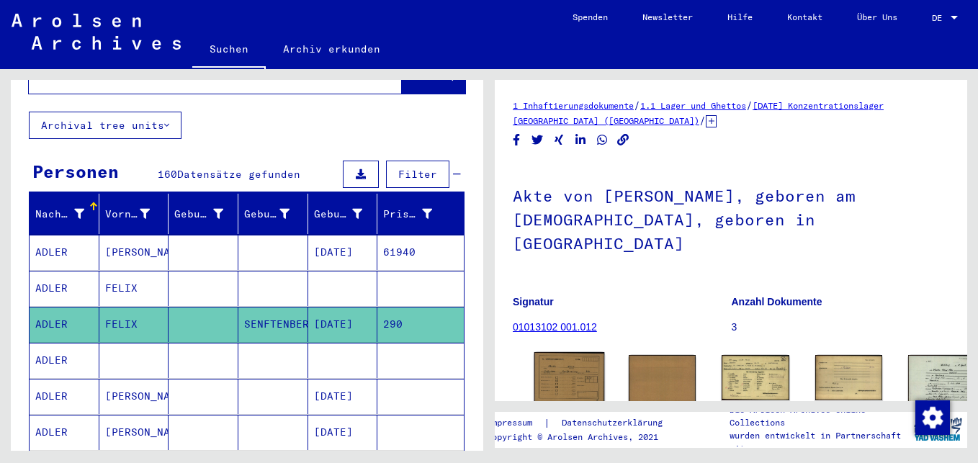
click at [566, 352] on img at bounding box center [569, 377] width 71 height 51
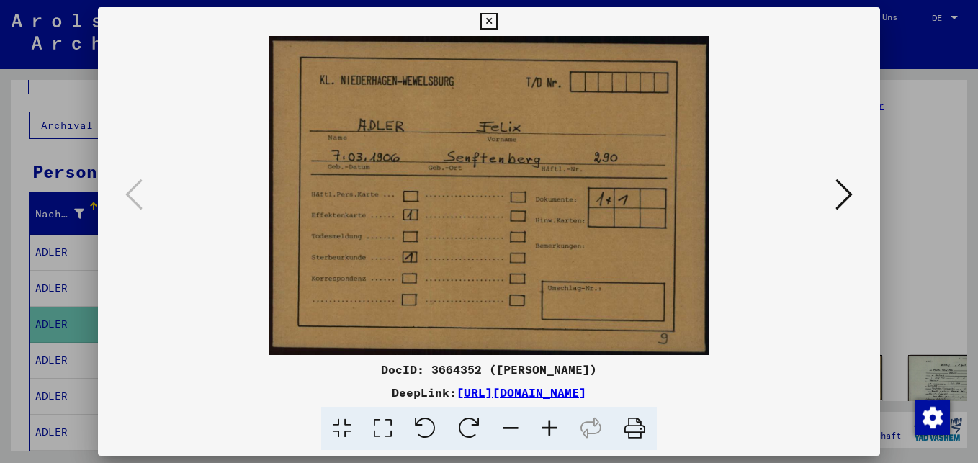
click at [842, 195] on icon at bounding box center [843, 194] width 17 height 35
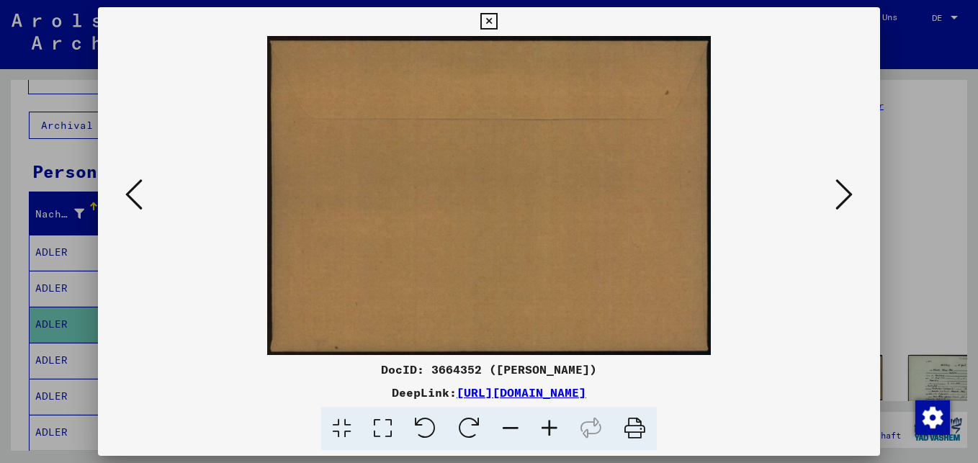
click at [842, 195] on icon at bounding box center [843, 194] width 17 height 35
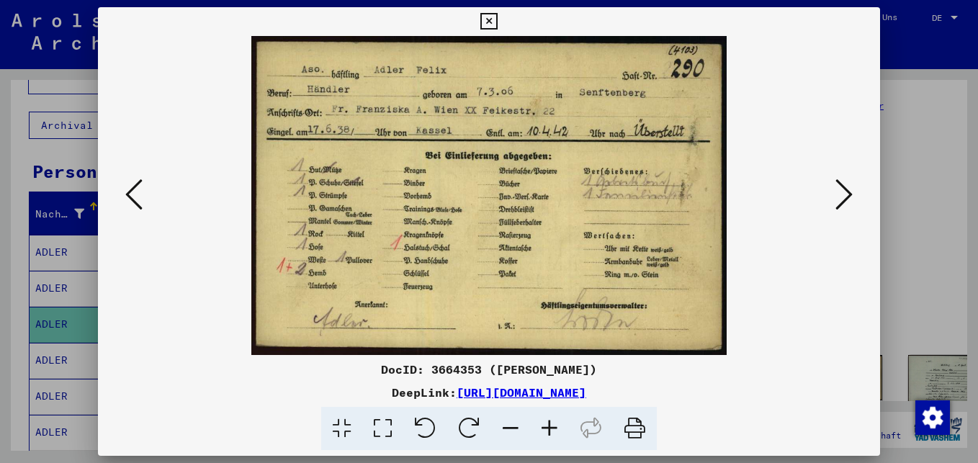
click at [848, 195] on icon at bounding box center [843, 194] width 17 height 35
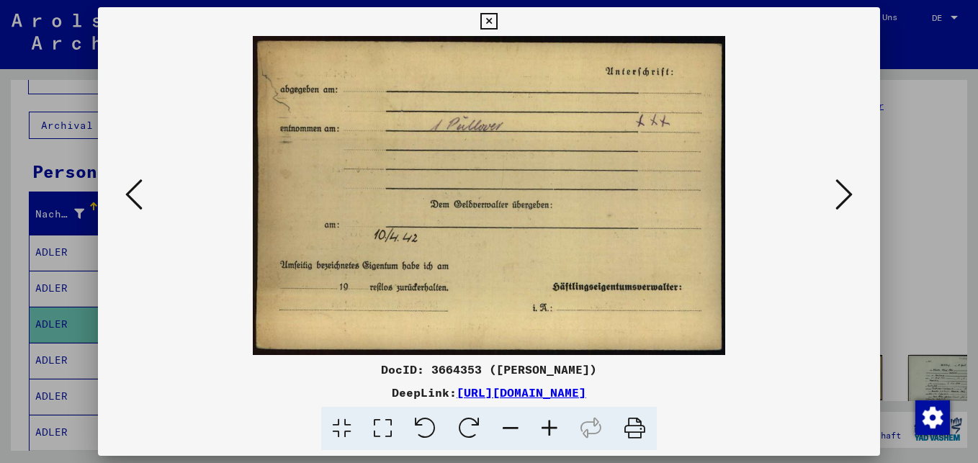
click at [848, 195] on icon at bounding box center [843, 194] width 17 height 35
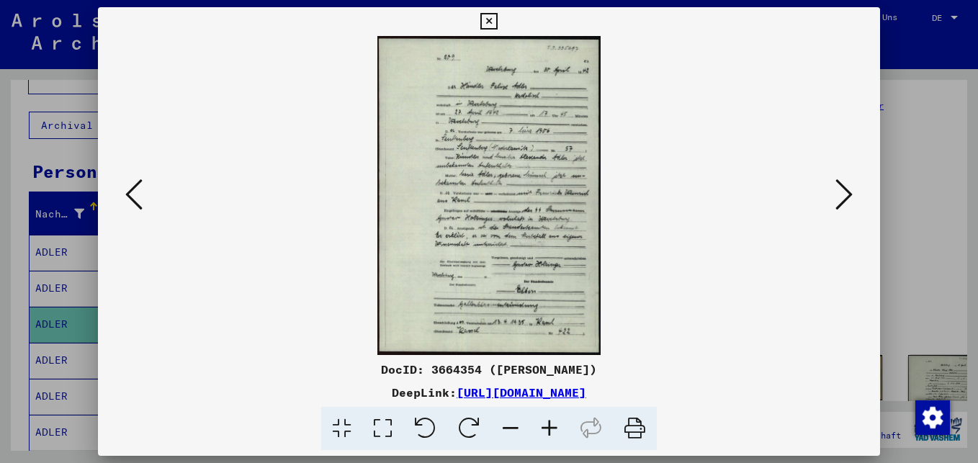
click at [490, 17] on icon at bounding box center [488, 21] width 17 height 17
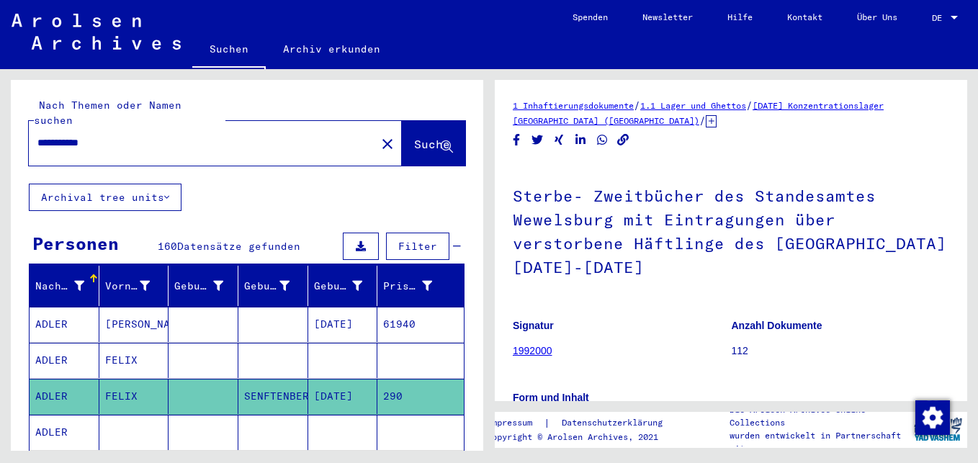
click at [112, 135] on input "**********" at bounding box center [202, 142] width 330 height 15
type input "*"
click at [414, 137] on span "Suche" at bounding box center [432, 144] width 36 height 14
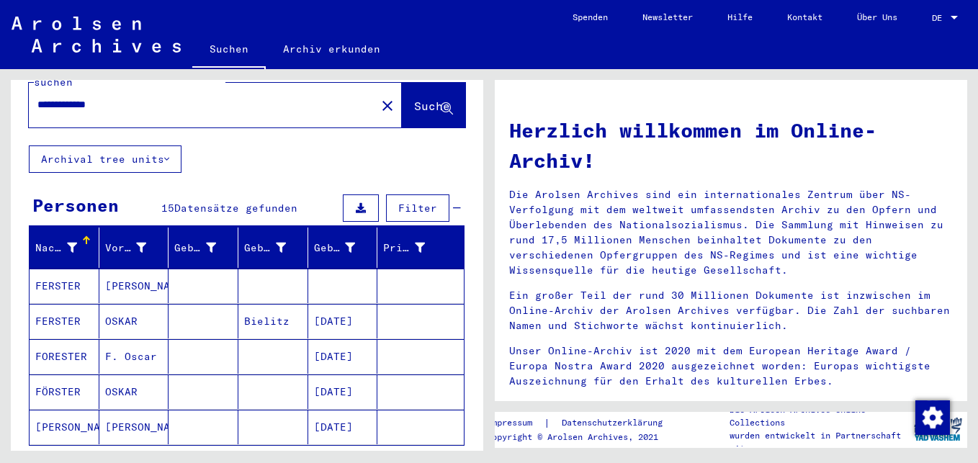
scroll to position [72, 0]
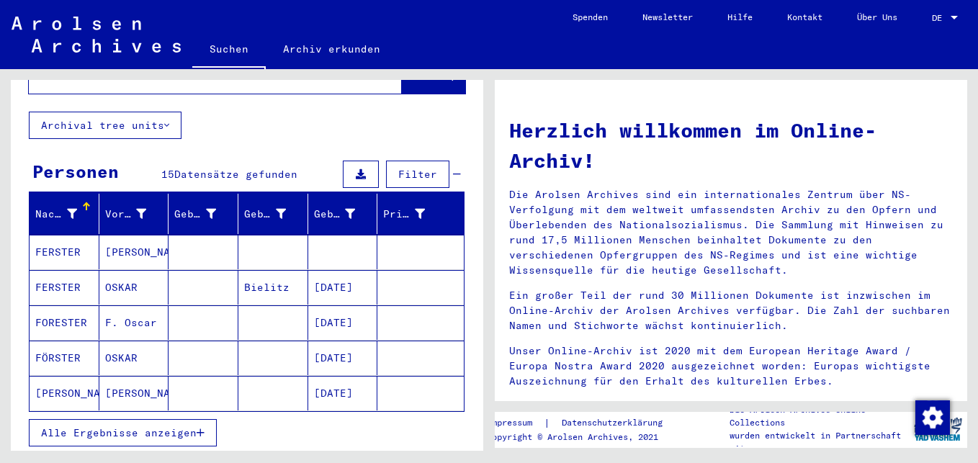
click at [315, 341] on mat-cell "[DATE]" at bounding box center [343, 358] width 70 height 35
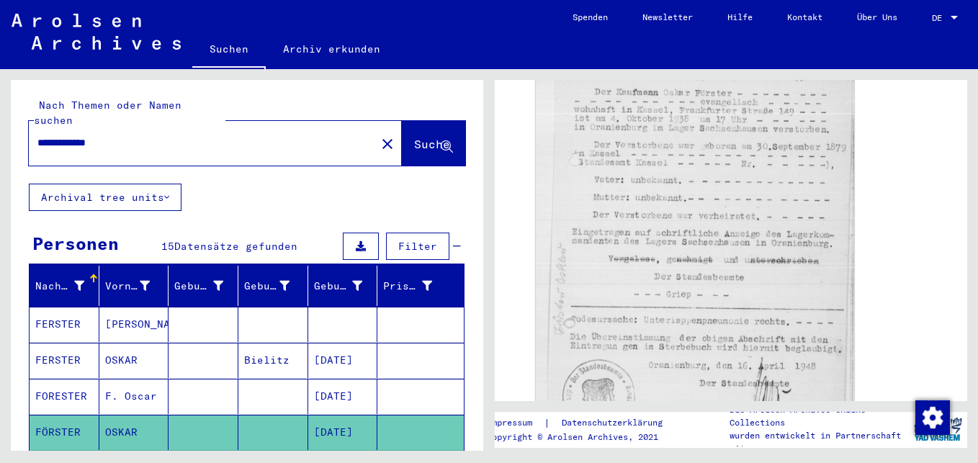
click at [122, 127] on div "**********" at bounding box center [198, 143] width 338 height 32
click at [123, 135] on input "**********" at bounding box center [202, 142] width 330 height 15
type input "*"
click at [414, 137] on span "Suche" at bounding box center [432, 144] width 36 height 14
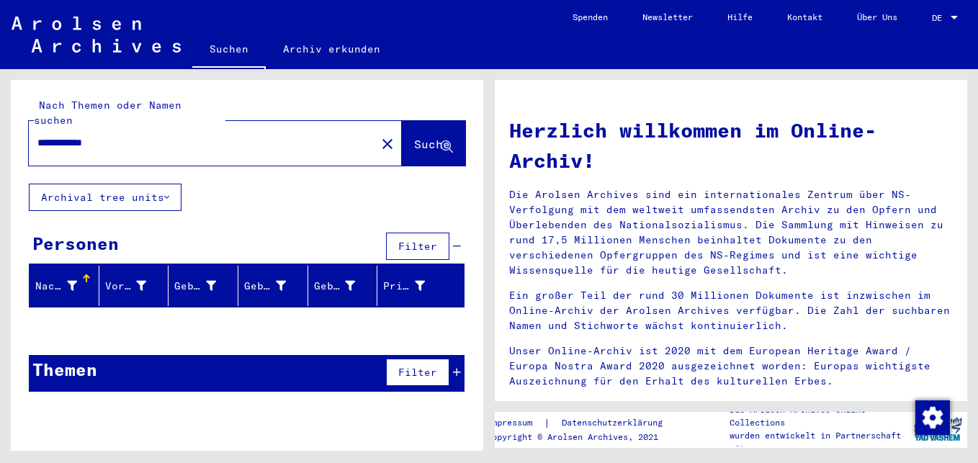
click at [115, 135] on input "**********" at bounding box center [197, 142] width 321 height 15
type input "*"
type input "*********"
click at [414, 137] on span "Suche" at bounding box center [432, 144] width 36 height 14
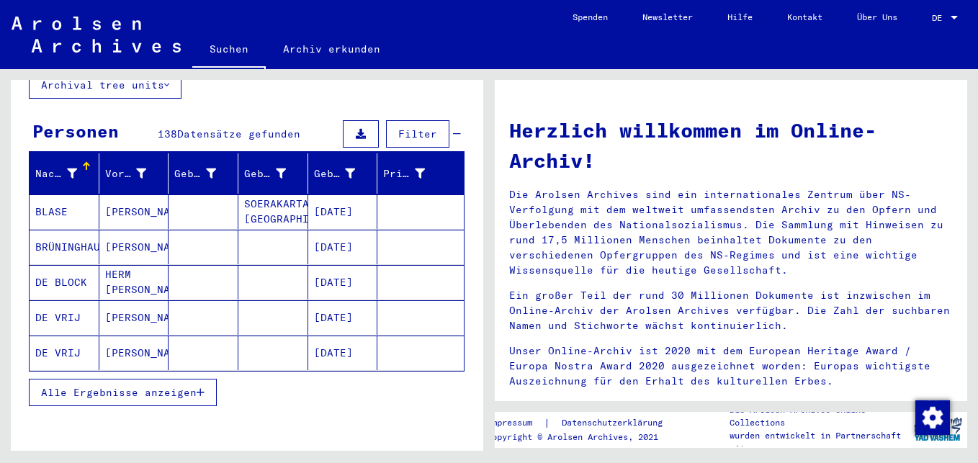
scroll to position [144, 0]
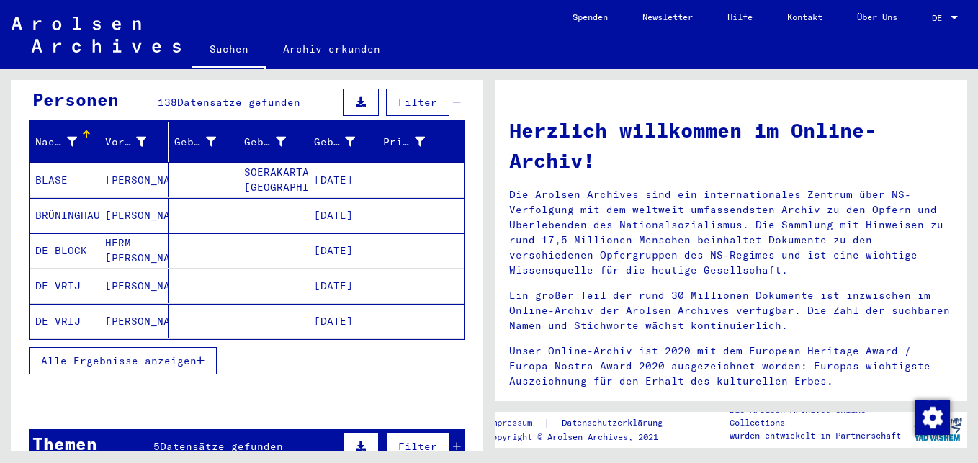
click at [204, 356] on icon "button" at bounding box center [201, 361] width 8 height 10
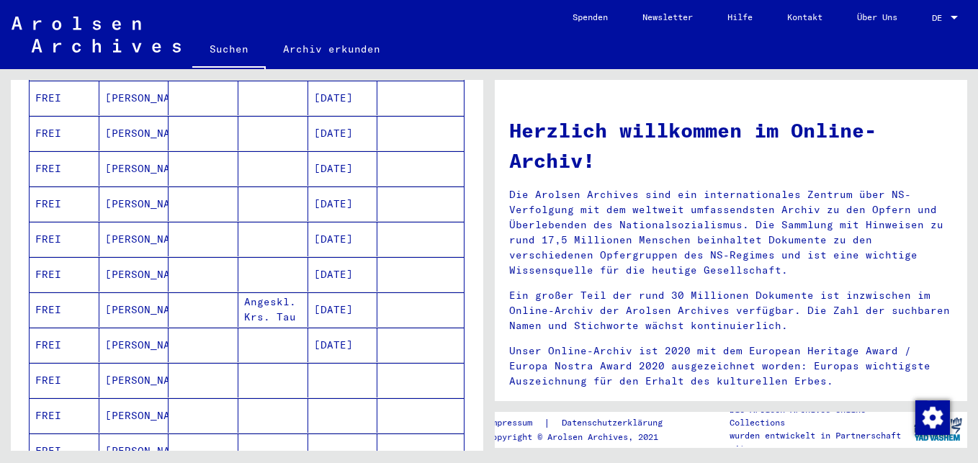
scroll to position [792, 0]
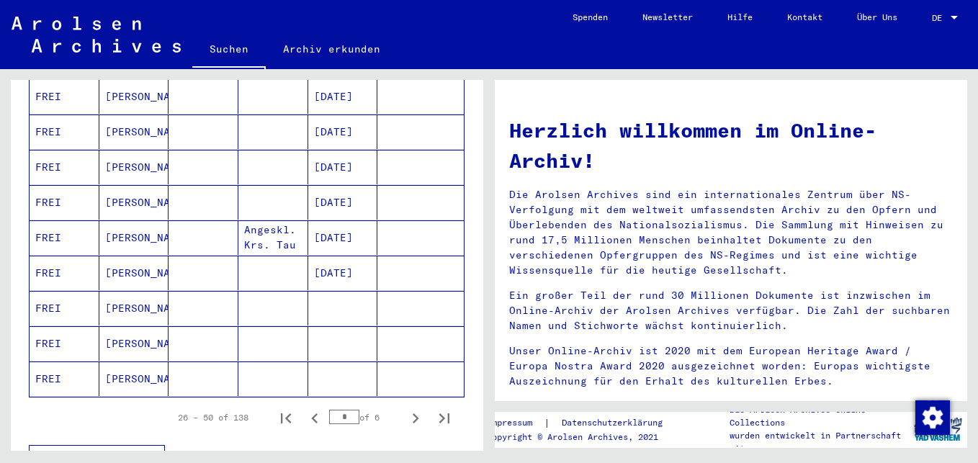
click at [145, 292] on mat-cell "[PERSON_NAME]" at bounding box center [134, 308] width 70 height 35
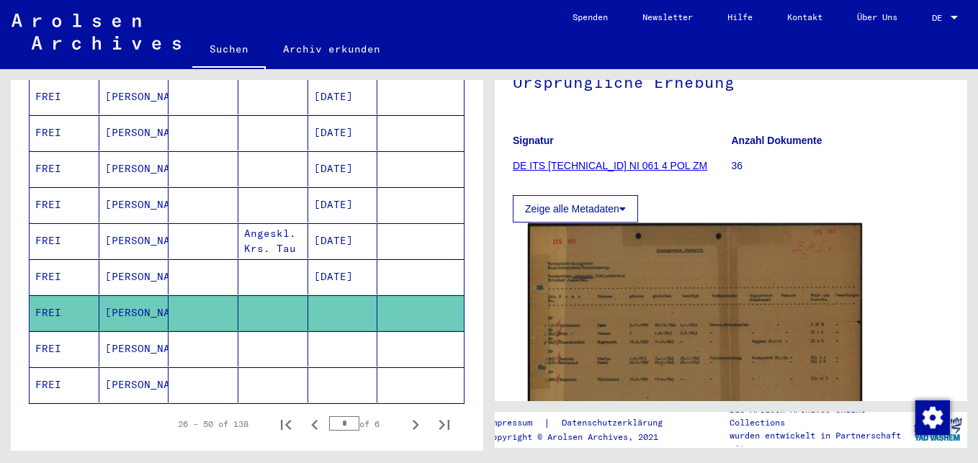
scroll to position [216, 0]
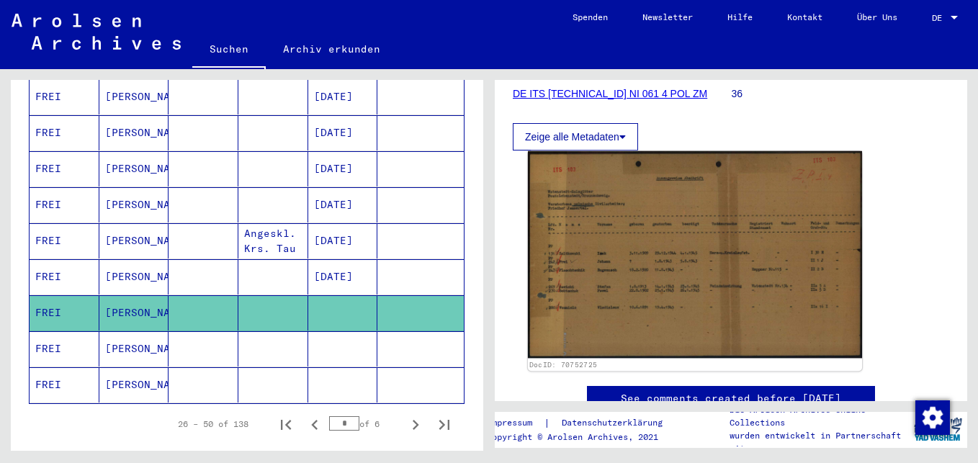
click at [731, 302] on img at bounding box center [695, 254] width 334 height 207
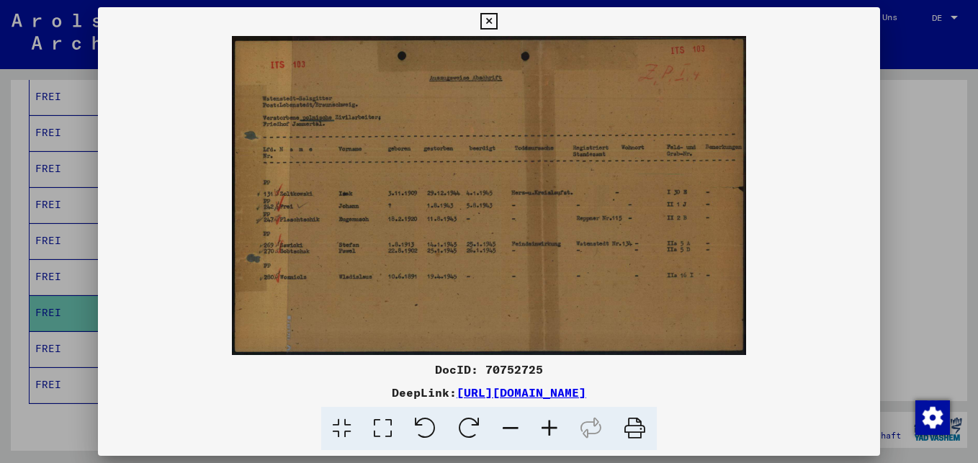
click at [545, 426] on icon at bounding box center [549, 429] width 39 height 44
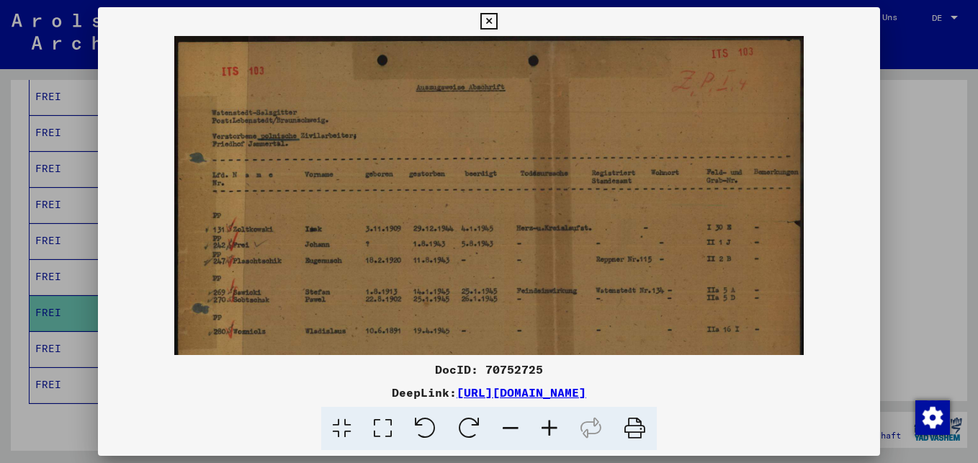
click at [545, 426] on icon at bounding box center [549, 429] width 39 height 44
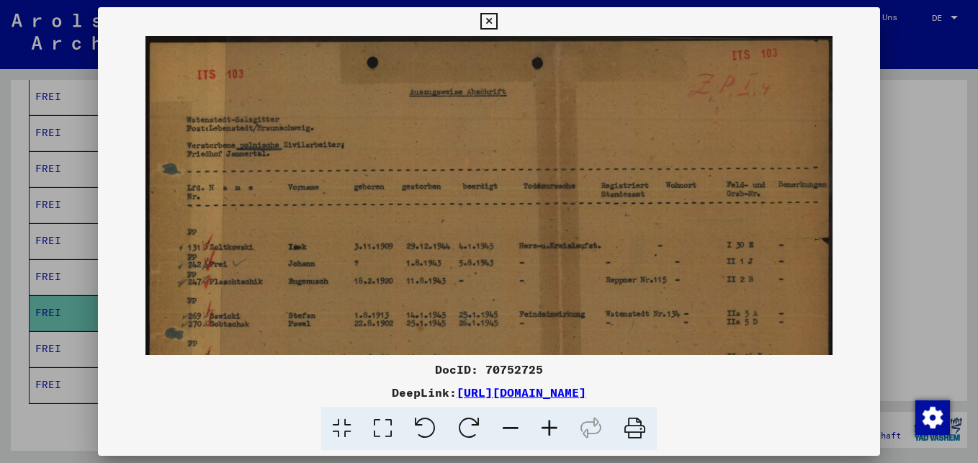
click at [545, 427] on icon at bounding box center [549, 429] width 39 height 44
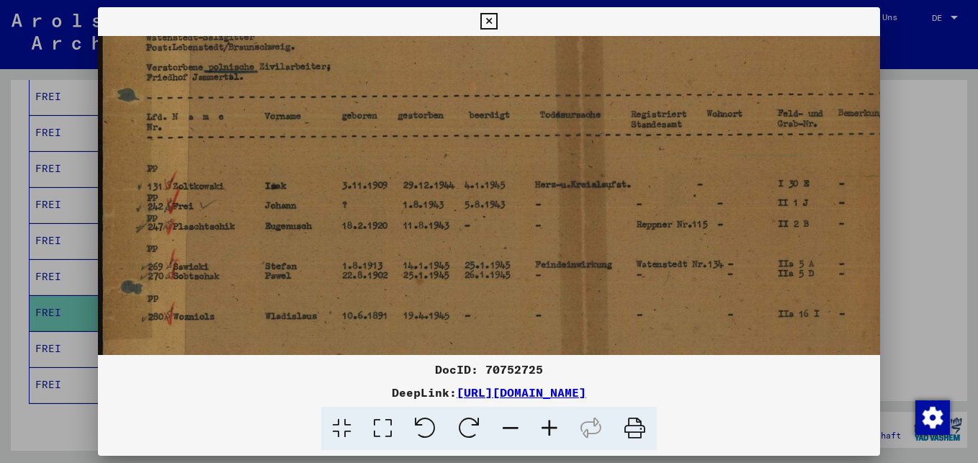
scroll to position [100, 0]
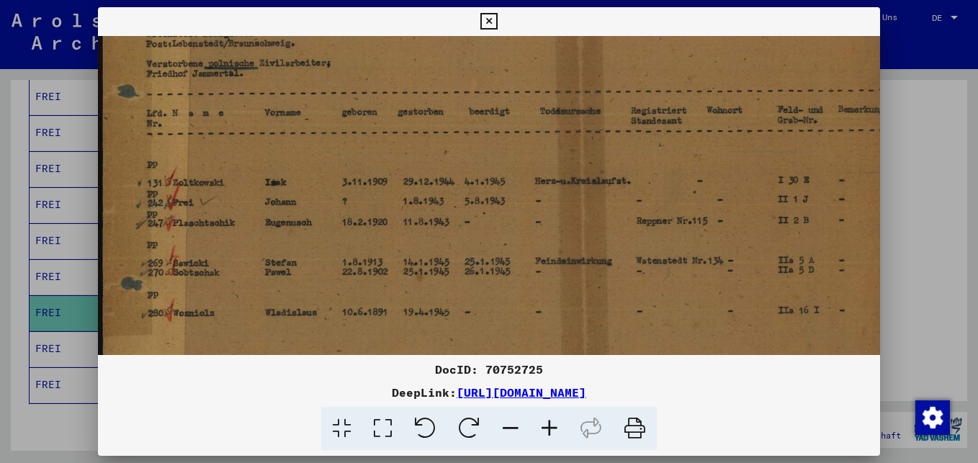
drag, startPoint x: 487, startPoint y: 305, endPoint x: 513, endPoint y: 204, distance: 103.4
click at [513, 204] on img at bounding box center [500, 185] width 804 height 499
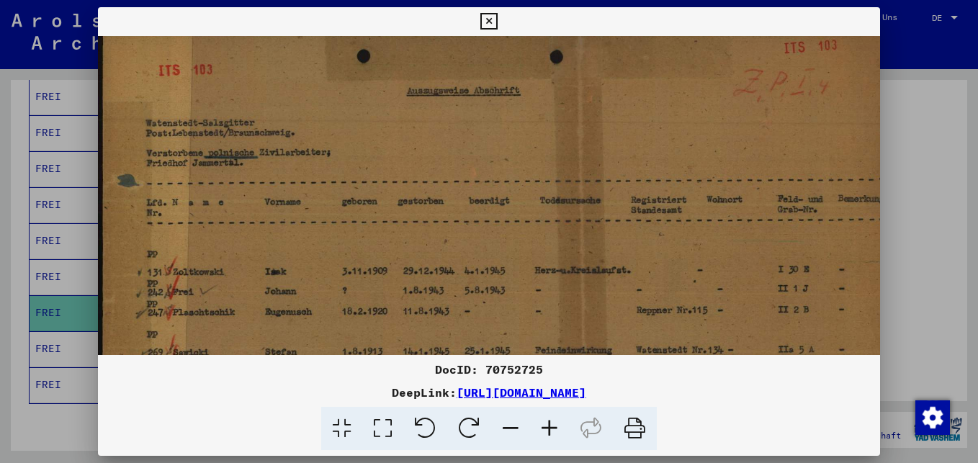
scroll to position [10, 0]
drag, startPoint x: 588, startPoint y: 234, endPoint x: 606, endPoint y: 325, distance: 92.5
click at [606, 325] on img at bounding box center [500, 275] width 804 height 499
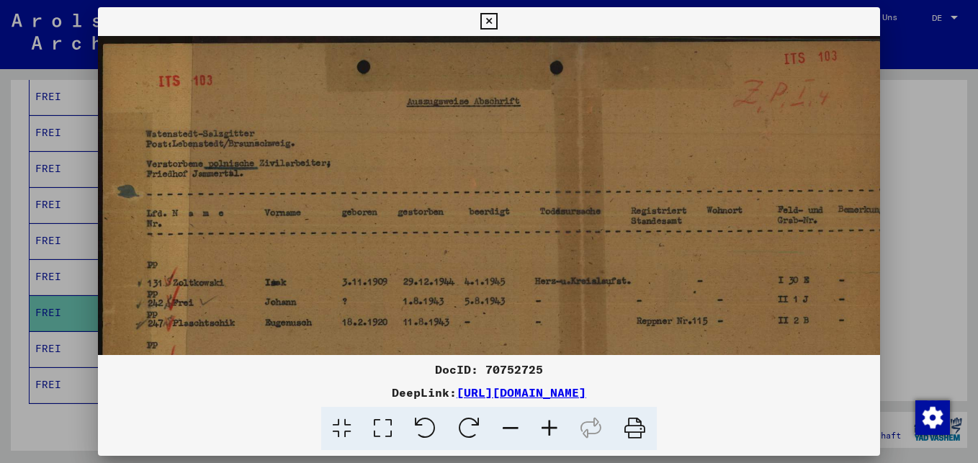
drag, startPoint x: 613, startPoint y: 235, endPoint x: 624, endPoint y: 261, distance: 28.1
click at [624, 261] on img at bounding box center [500, 285] width 804 height 499
